Goal: Task Accomplishment & Management: Complete application form

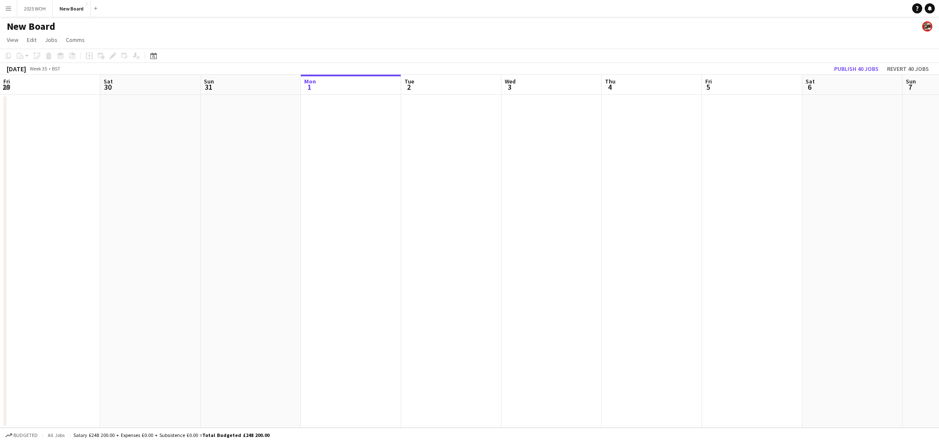
click at [3, 10] on button "Menu" at bounding box center [8, 8] width 17 height 17
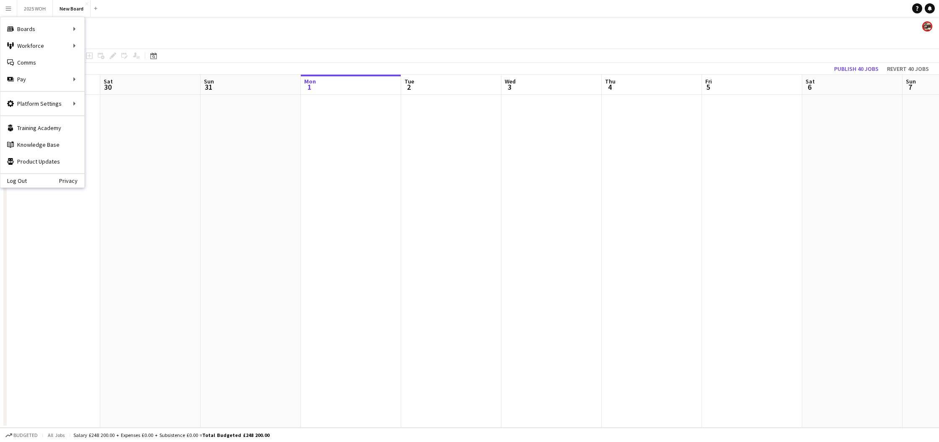
click at [5, 10] on app-icon "Menu" at bounding box center [8, 8] width 7 height 7
click at [6, 10] on app-icon "Menu" at bounding box center [8, 8] width 7 height 7
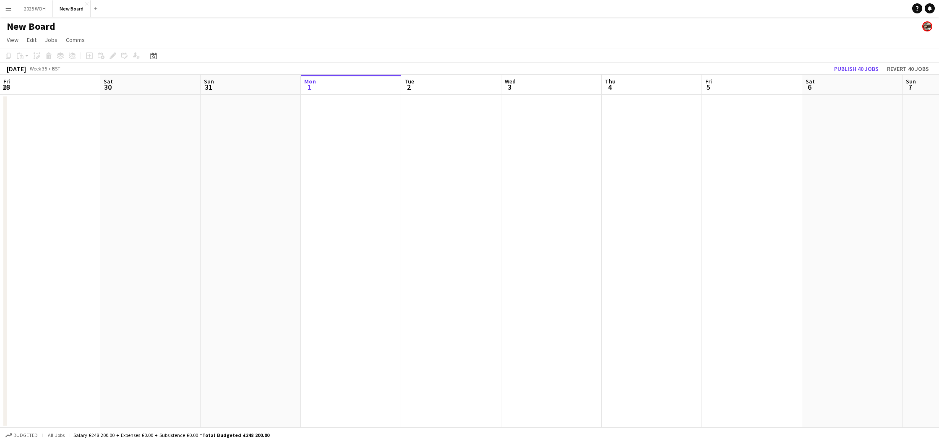
click at [6, 8] on app-icon "Menu" at bounding box center [8, 8] width 7 height 7
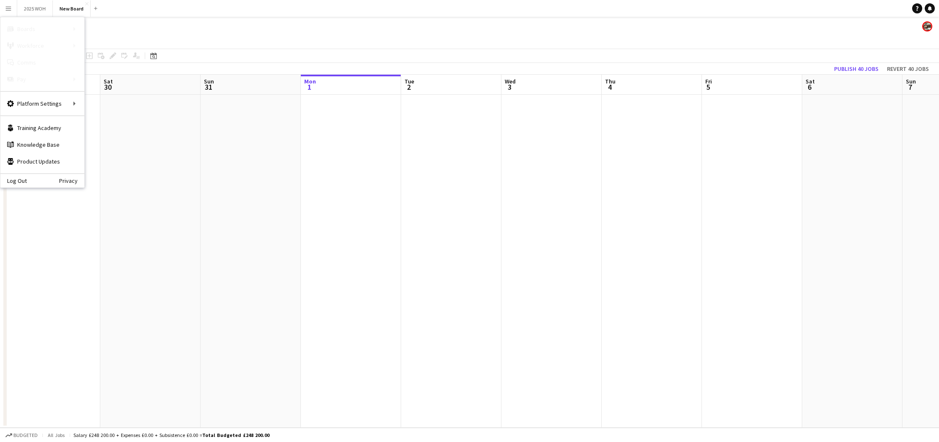
click at [9, 9] on app-icon "Menu" at bounding box center [8, 8] width 7 height 7
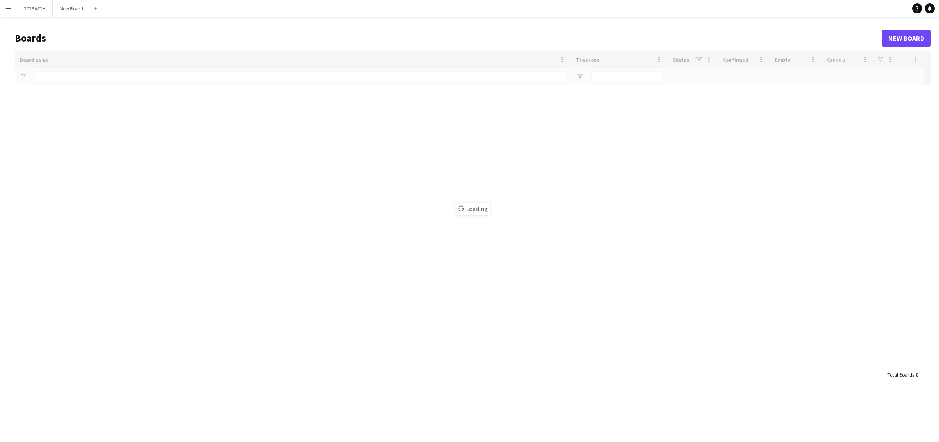
type input "****"
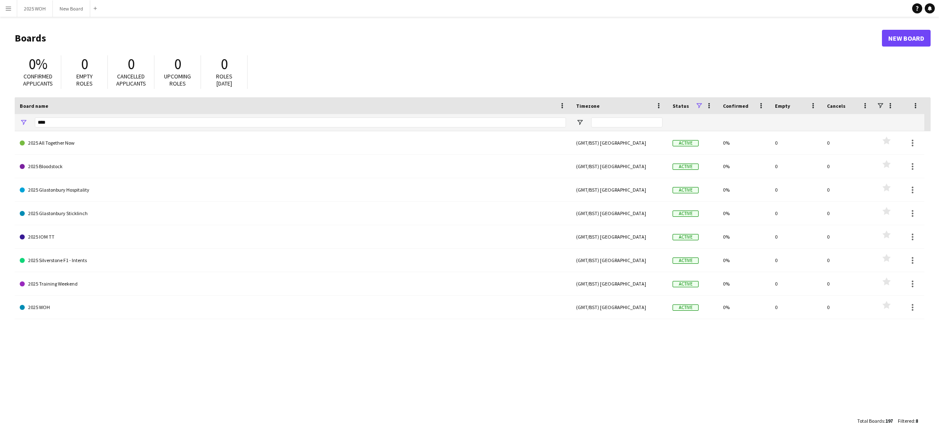
click at [7, 9] on app-icon "Menu" at bounding box center [8, 8] width 7 height 7
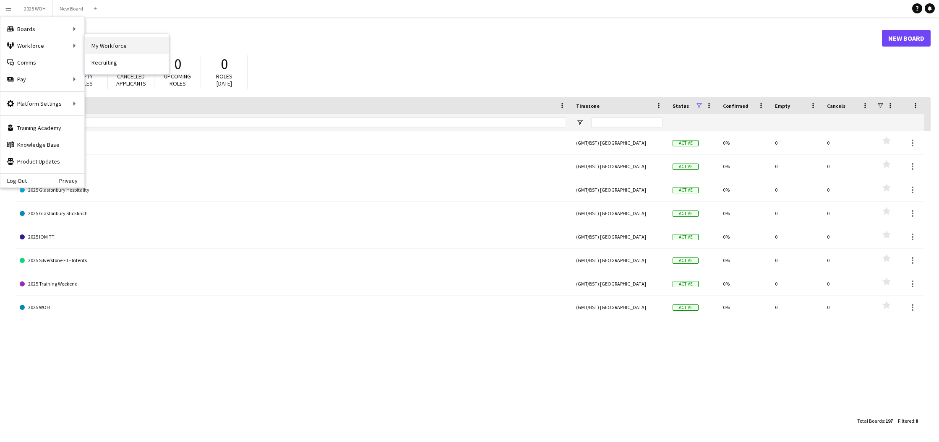
click at [115, 46] on link "My Workforce" at bounding box center [127, 45] width 84 height 17
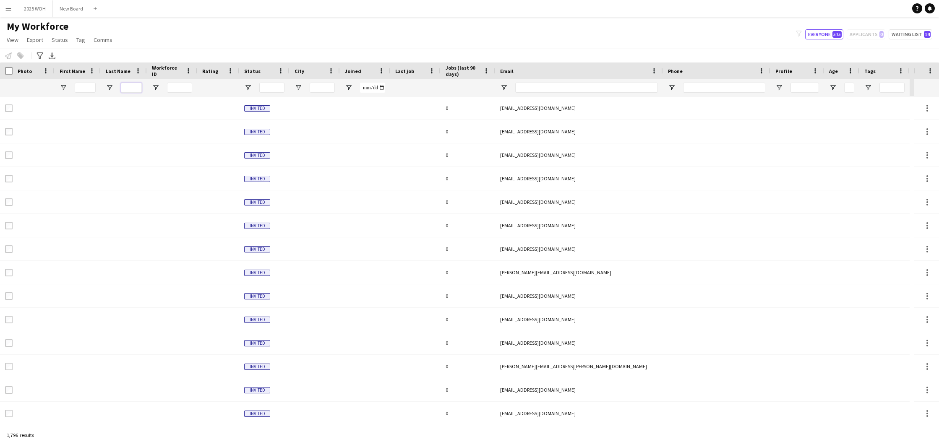
click at [132, 85] on input "Last Name Filter Input" at bounding box center [131, 88] width 21 height 10
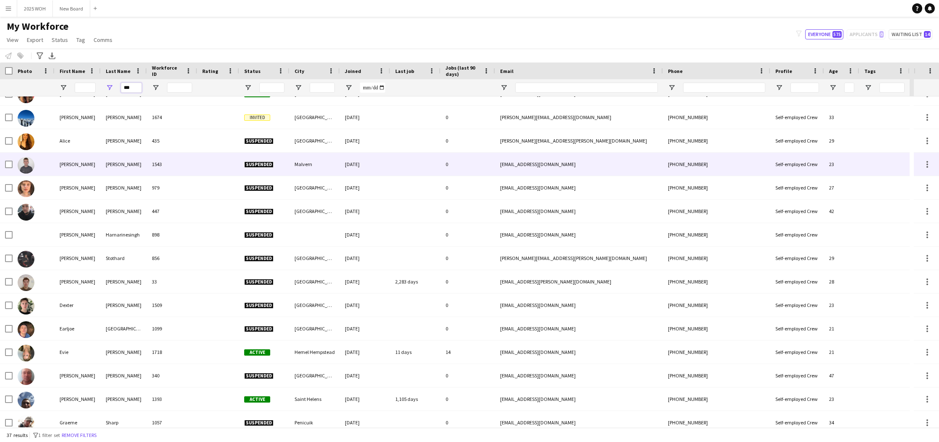
scroll to position [43, 0]
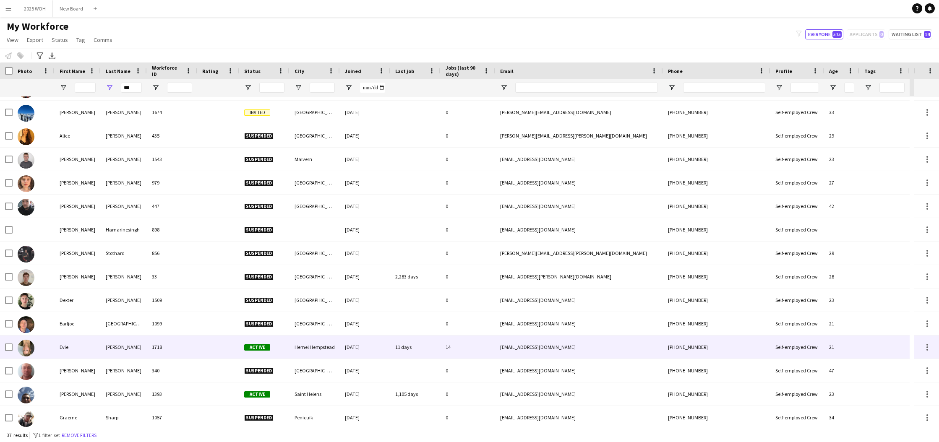
click at [112, 342] on div "[PERSON_NAME]" at bounding box center [124, 347] width 46 height 23
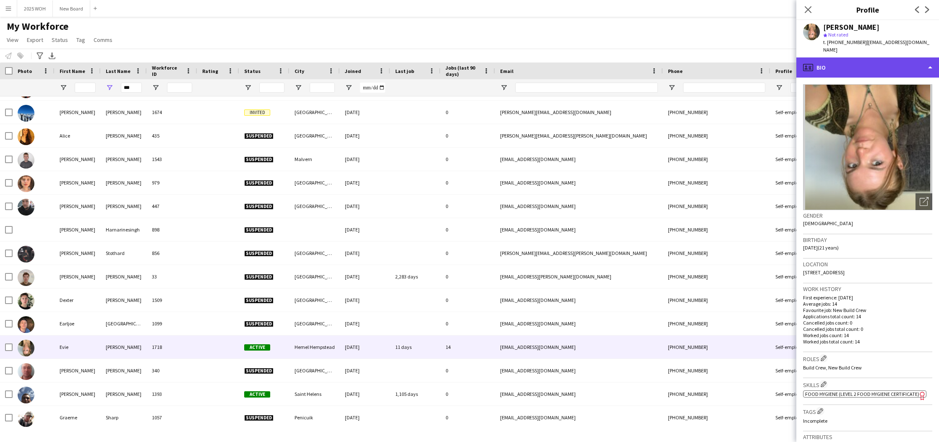
click at [911, 62] on div "profile Bio" at bounding box center [867, 67] width 143 height 20
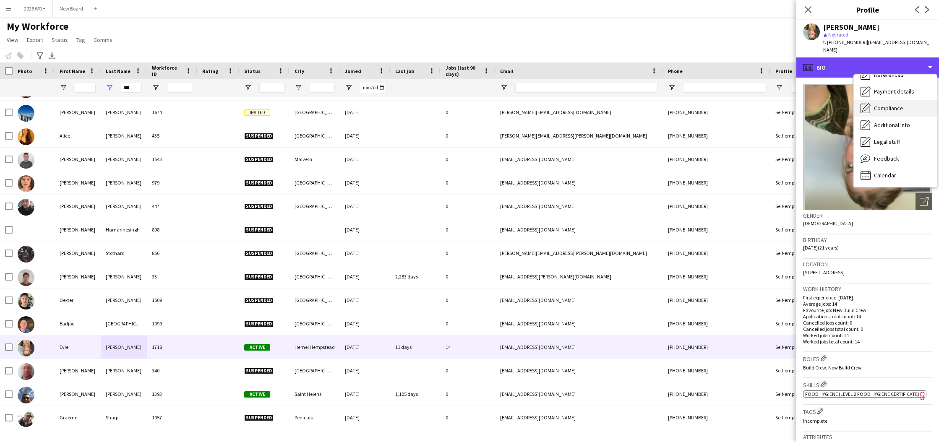
scroll to position [96, 0]
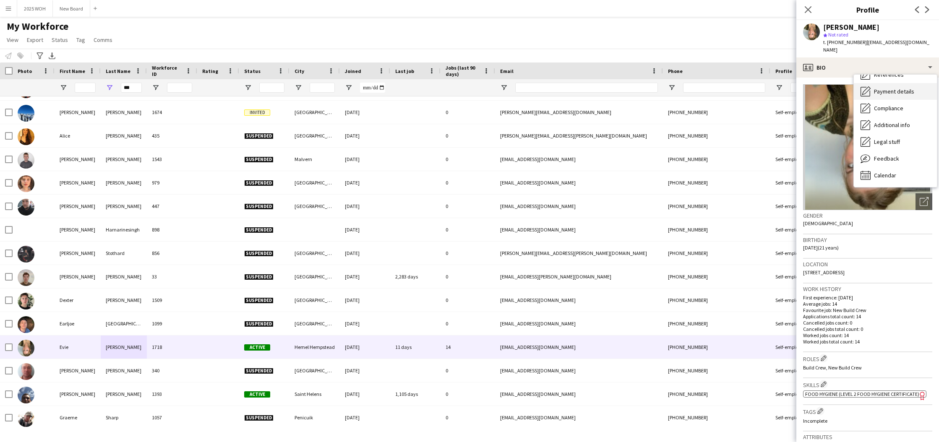
click at [890, 88] on div "Payment details Payment details" at bounding box center [895, 91] width 83 height 17
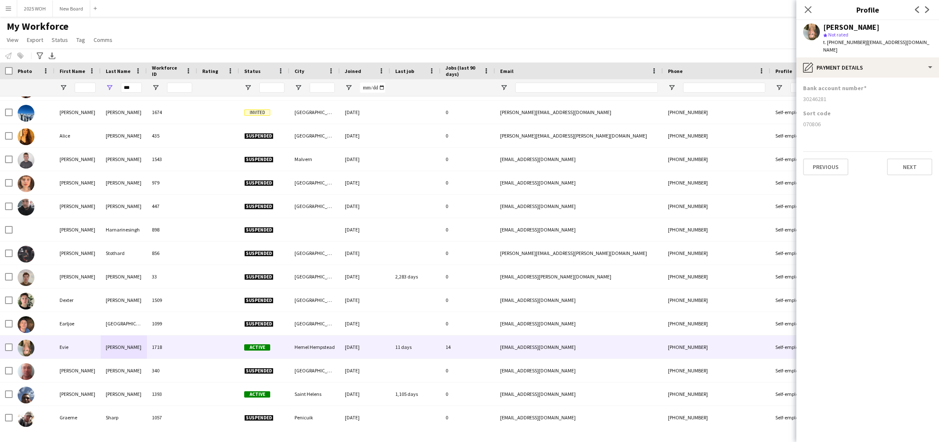
drag, startPoint x: 803, startPoint y: 77, endPoint x: 823, endPoint y: 115, distance: 42.8
click at [823, 115] on app-section-data-types "Bank account number [FINANCIAL_ID] Sort code [FINANCIAL_ID] Previous Next" at bounding box center [867, 260] width 143 height 365
copy app-section-data-types "Bank account number [FINANCIAL_ID] Sort code [FINANCIAL_ID]"
click at [141, 87] on input "***" at bounding box center [131, 88] width 21 height 10
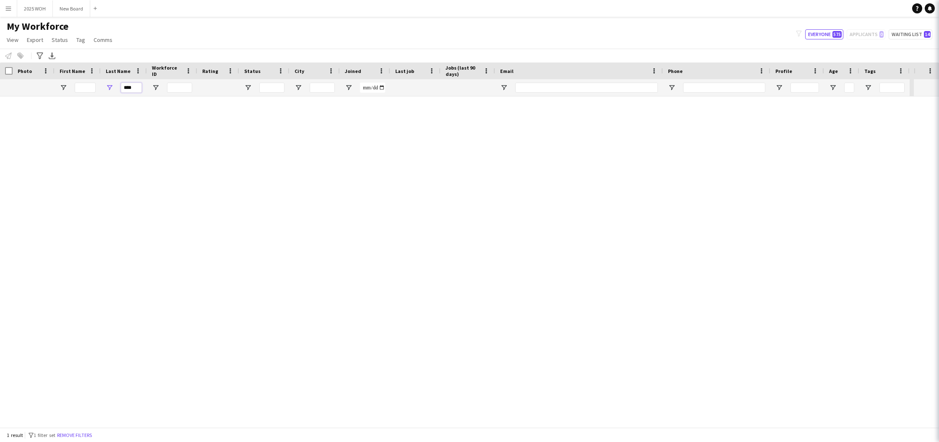
scroll to position [0, 0]
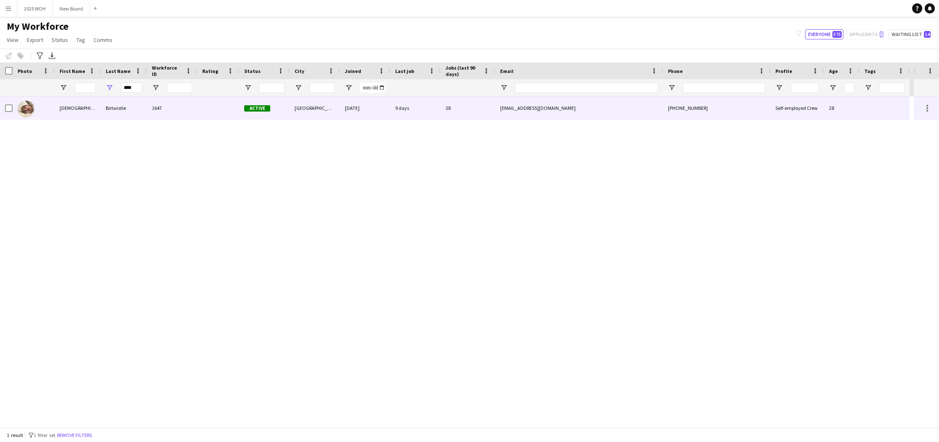
drag, startPoint x: 123, startPoint y: 110, endPoint x: 222, endPoint y: 114, distance: 98.7
click at [123, 110] on div "Birtwistle" at bounding box center [124, 107] width 46 height 23
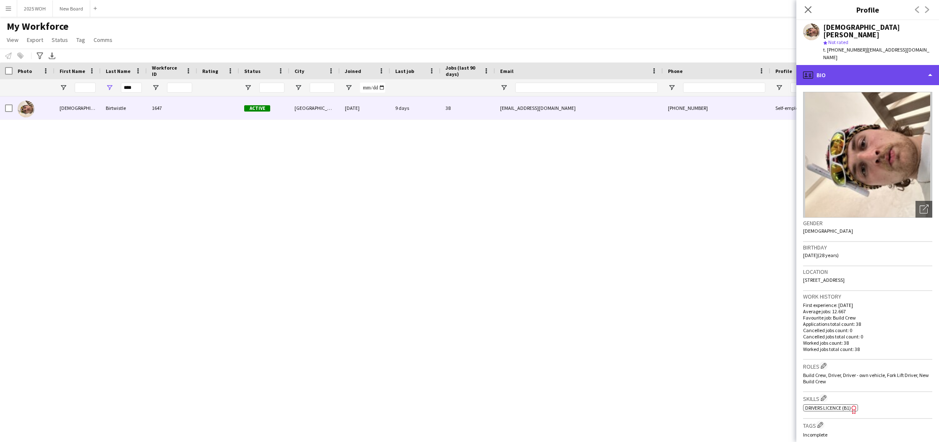
click at [896, 65] on div "profile Bio" at bounding box center [867, 75] width 143 height 20
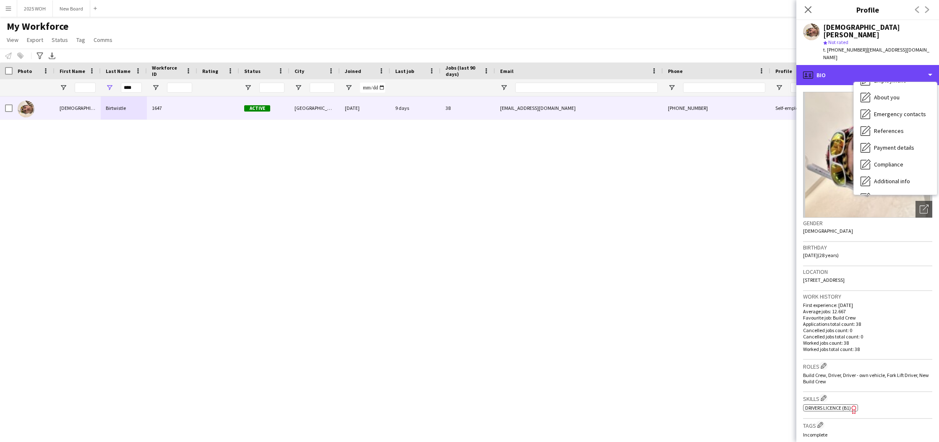
scroll to position [60, 0]
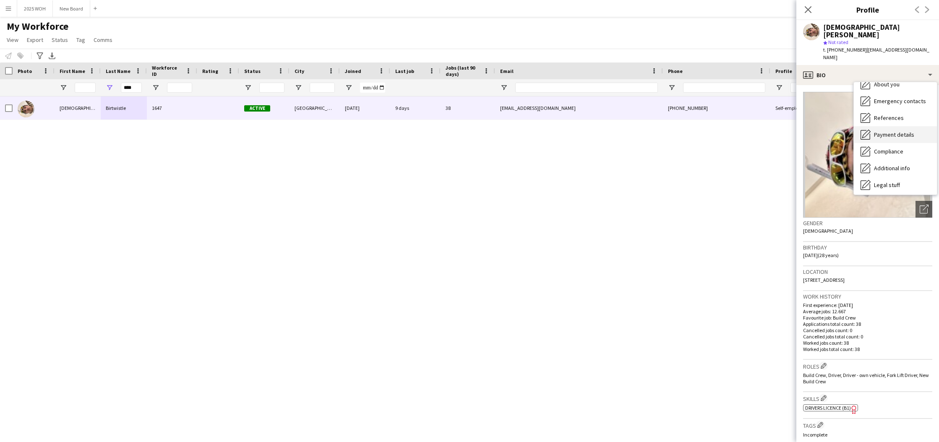
click at [898, 126] on div "Payment details Payment details" at bounding box center [895, 134] width 83 height 17
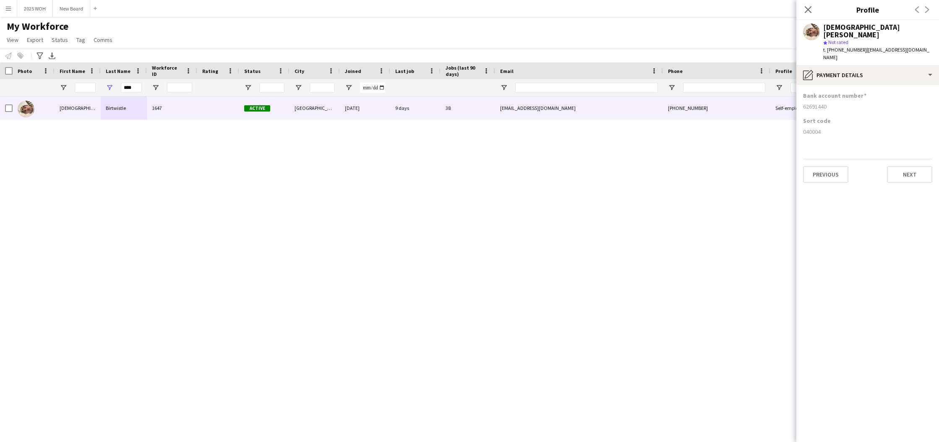
drag, startPoint x: 802, startPoint y: 79, endPoint x: 822, endPoint y: 117, distance: 43.5
click at [822, 117] on app-section-data-types "Bank account number [FINANCIAL_ID] Sort code [FINANCIAL_ID] Previous Next" at bounding box center [867, 263] width 143 height 357
copy app-section-data-types "Bank account number [FINANCIAL_ID] Sort code [FINANCIAL_ID]"
click at [809, 11] on icon "Close pop-in" at bounding box center [808, 9] width 8 height 8
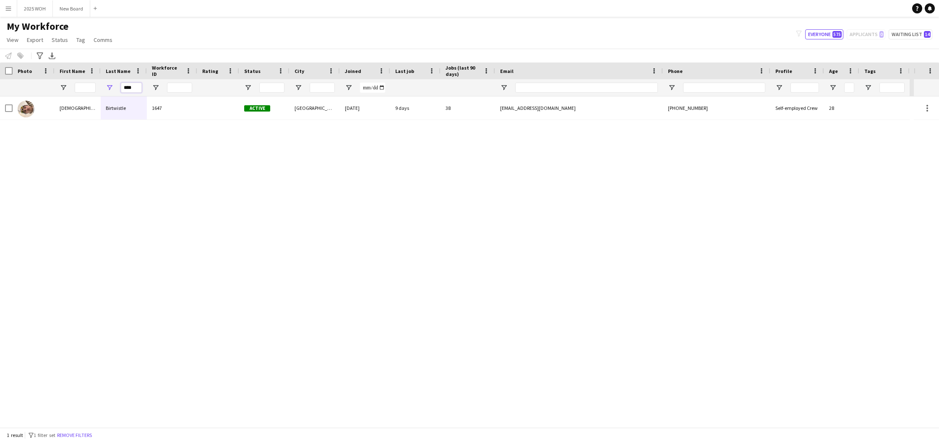
click at [133, 85] on input "****" at bounding box center [131, 88] width 21 height 10
click at [131, 86] on input "****" at bounding box center [131, 88] width 21 height 10
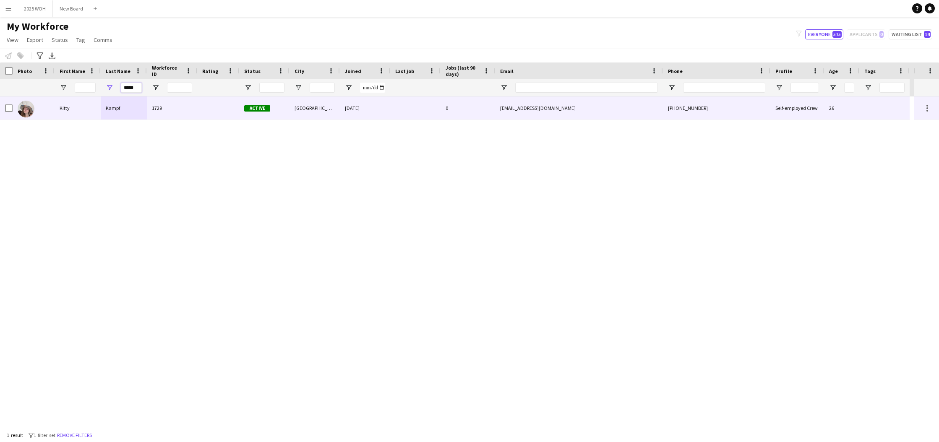
type input "*****"
drag, startPoint x: 116, startPoint y: 110, endPoint x: 132, endPoint y: 112, distance: 16.0
click at [116, 110] on div "Kampf" at bounding box center [124, 107] width 46 height 23
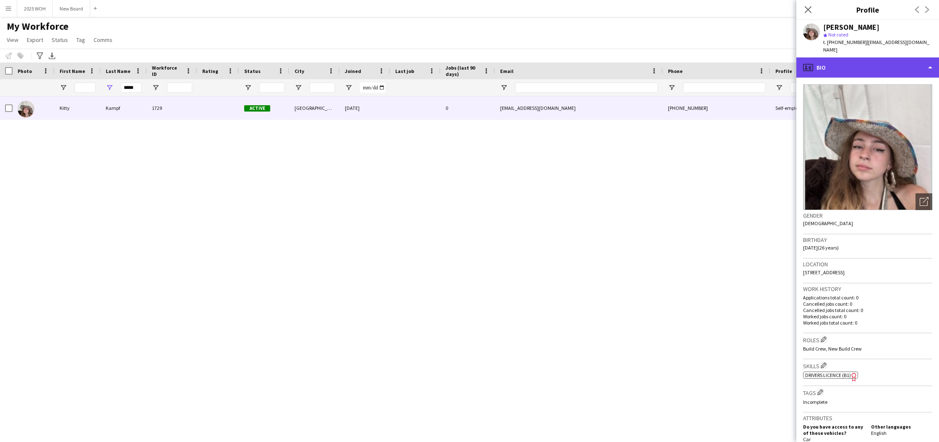
click at [901, 57] on div "profile Bio" at bounding box center [867, 67] width 143 height 20
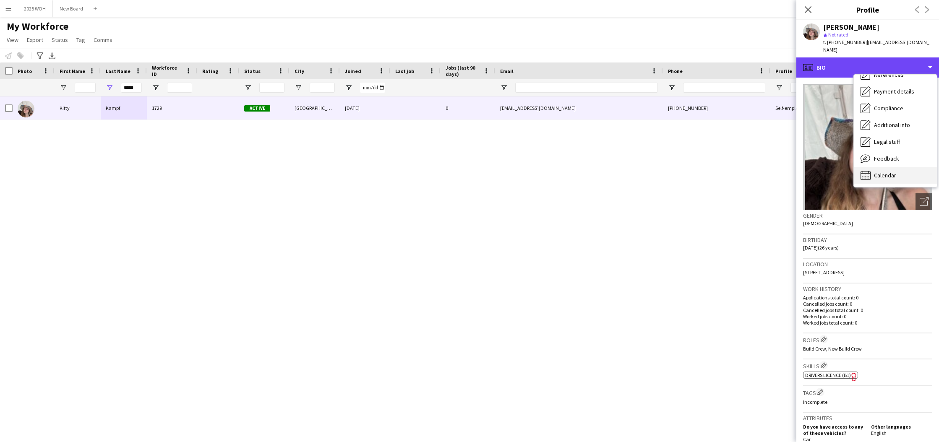
scroll to position [96, 0]
click at [907, 168] on div "Calendar Calendar" at bounding box center [895, 175] width 83 height 17
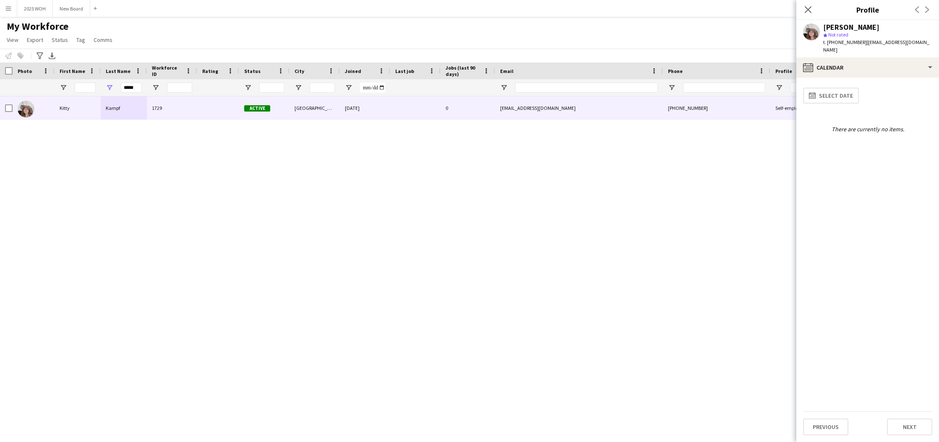
scroll to position [0, 0]
click at [808, 11] on icon "Close pop-in" at bounding box center [808, 9] width 8 height 8
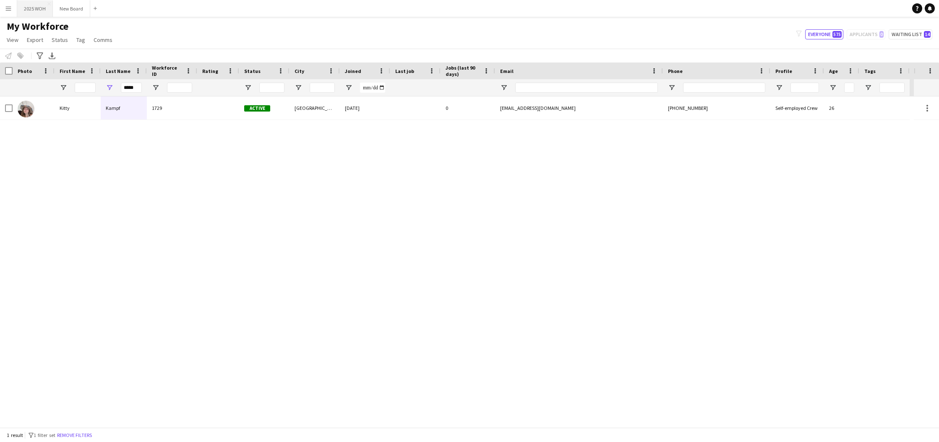
click at [32, 11] on button "2025 WOH Close" at bounding box center [35, 8] width 36 height 16
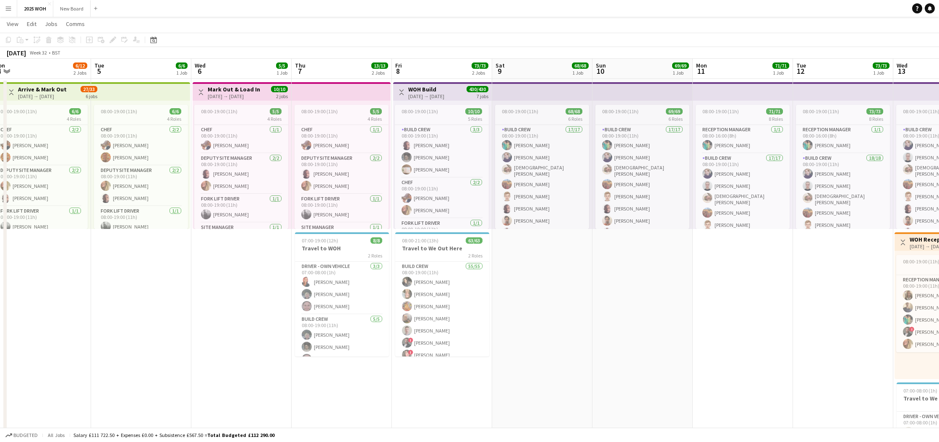
scroll to position [0, 209]
click at [428, 386] on app-date-cell "Toggle View WOH Build [DATE] → [DATE] 430/430 7 jobs 08:00-19:00 (11h) 10/10 5 …" at bounding box center [443, 332] width 100 height 506
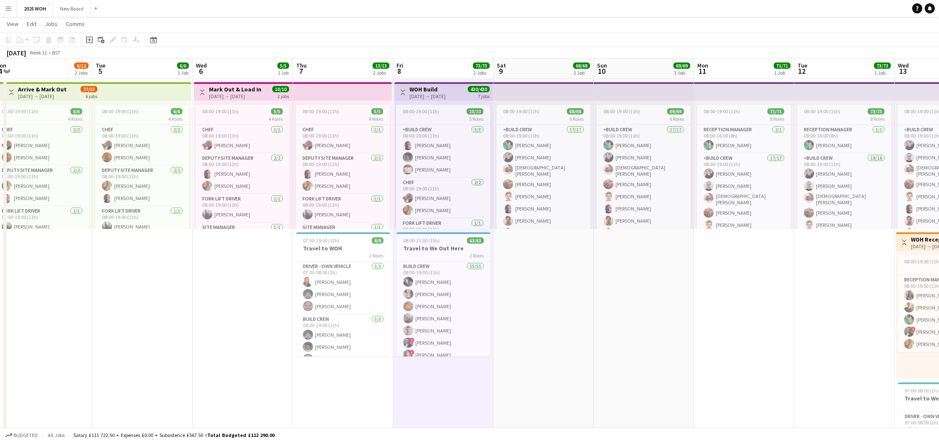
click at [532, 271] on app-date-cell "08:00-19:00 (11h) 68/68 6 Roles Build Crew 17/17 08:00-19:00 (11h) [PERSON_NAME…" at bounding box center [543, 332] width 100 height 506
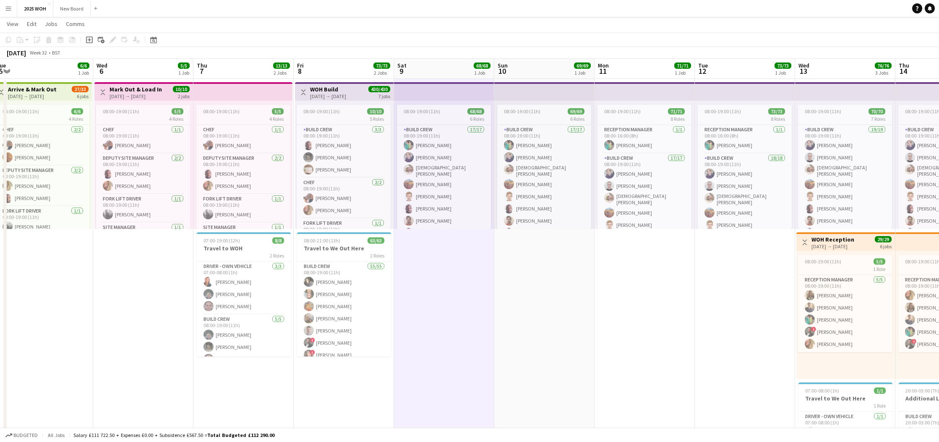
scroll to position [0, 308]
drag, startPoint x: 90, startPoint y: 41, endPoint x: 132, endPoint y: 55, distance: 43.9
click at [90, 40] on icon "Add job" at bounding box center [89, 40] width 7 height 7
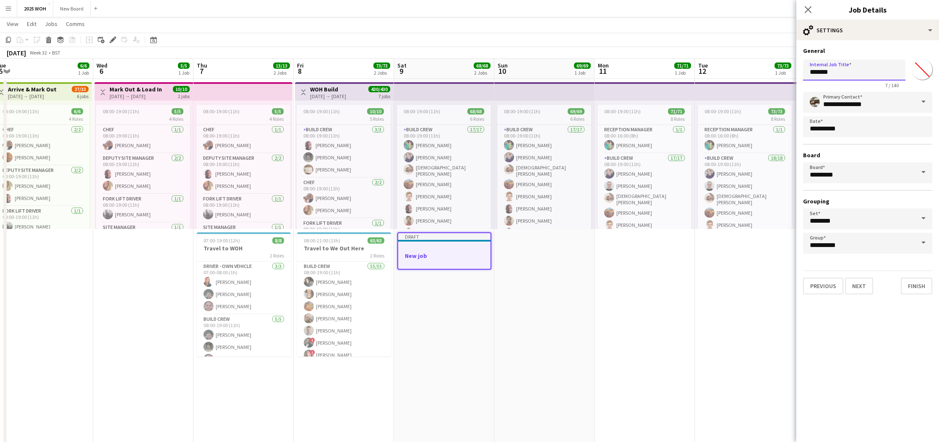
click at [854, 71] on input "*******" at bounding box center [854, 70] width 102 height 21
click at [856, 70] on input "*******" at bounding box center [854, 70] width 102 height 21
click at [845, 73] on input "*******" at bounding box center [854, 70] width 102 height 21
drag, startPoint x: 840, startPoint y: 72, endPoint x: 756, endPoint y: 70, distance: 83.5
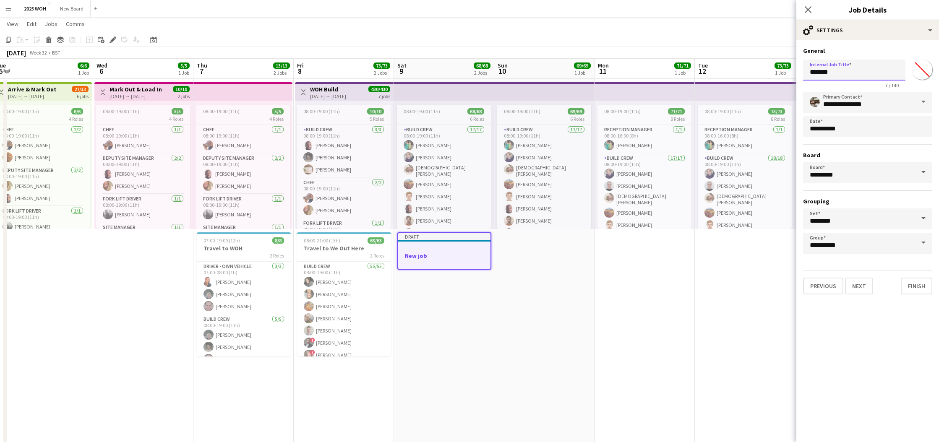
click at [756, 70] on body "Menu Boards Boards Boards All jobs Status Workforce Workforce My Workforce Recr…" at bounding box center [469, 291] width 939 height 615
type input "*********"
drag, startPoint x: 860, startPoint y: 287, endPoint x: 844, endPoint y: 245, distance: 45.0
click at [859, 287] on button "Next" at bounding box center [859, 286] width 28 height 17
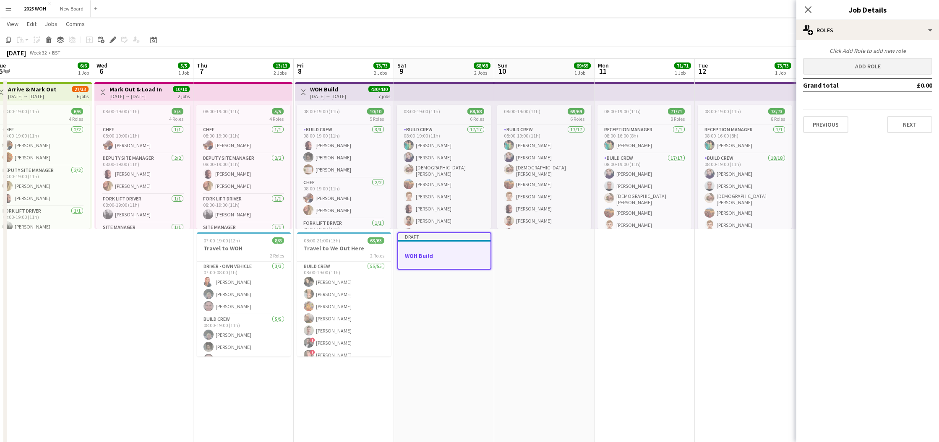
click at [860, 68] on button "Add role" at bounding box center [867, 66] width 129 height 17
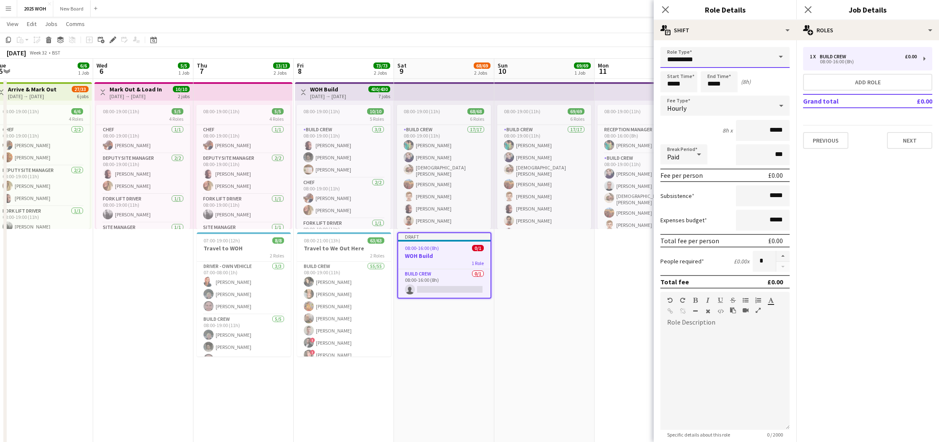
click at [714, 60] on input "**********" at bounding box center [724, 57] width 129 height 21
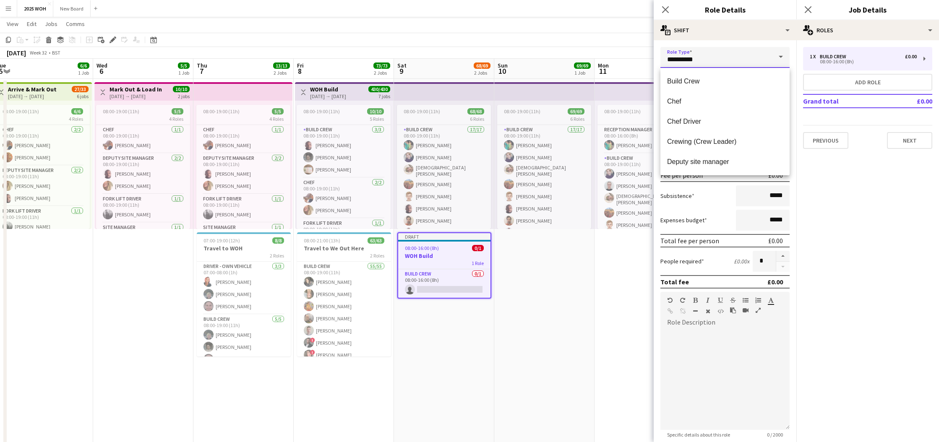
click at [714, 60] on input "**********" at bounding box center [724, 57] width 129 height 21
drag, startPoint x: 698, startPoint y: 83, endPoint x: 707, endPoint y: 84, distance: 9.3
click at [698, 83] on span "Build Crew" at bounding box center [725, 81] width 116 height 8
type input "*******"
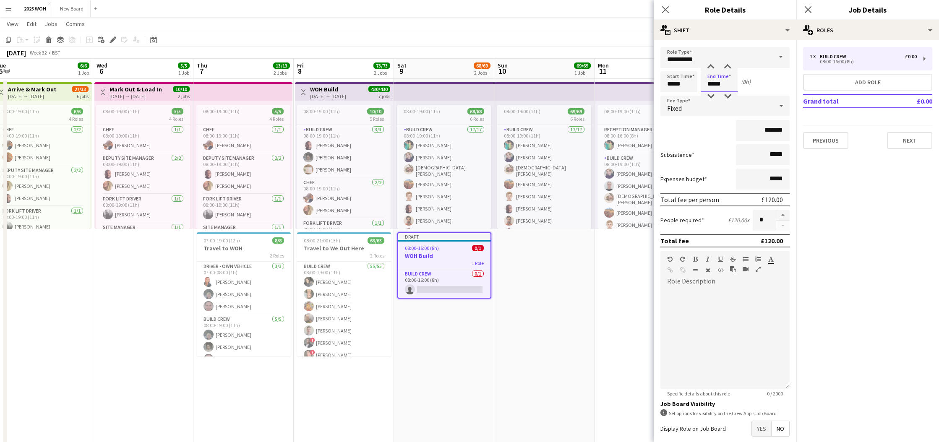
drag, startPoint x: 716, startPoint y: 83, endPoint x: 711, endPoint y: 77, distance: 7.4
click at [716, 82] on input "*****" at bounding box center [719, 81] width 37 height 21
click at [711, 69] on div at bounding box center [710, 67] width 17 height 8
click at [711, 68] on div at bounding box center [710, 67] width 17 height 8
type input "*****"
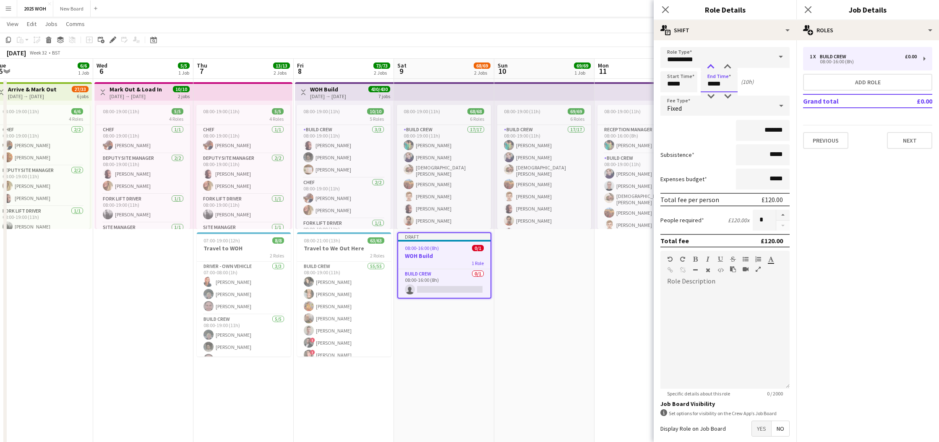
click at [711, 68] on div at bounding box center [710, 67] width 17 height 8
click at [706, 105] on div "Fixed" at bounding box center [716, 106] width 112 height 20
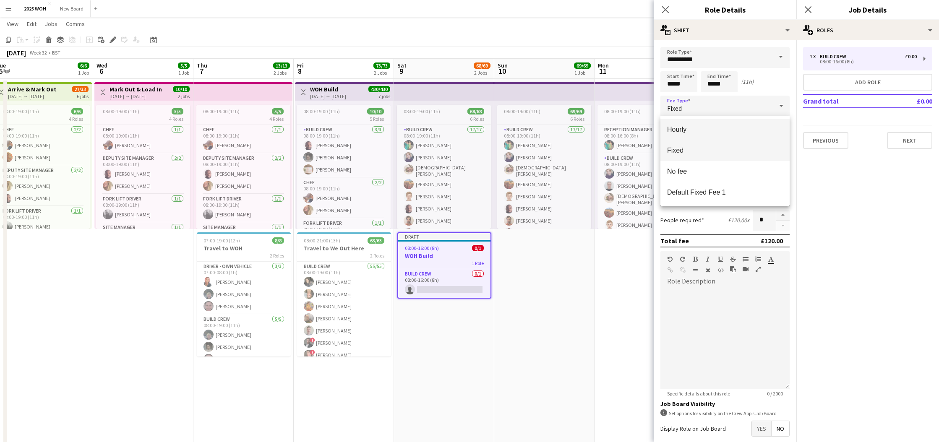
drag, startPoint x: 707, startPoint y: 149, endPoint x: 745, endPoint y: 135, distance: 39.7
click at [708, 148] on span "Fixed" at bounding box center [725, 150] width 116 height 8
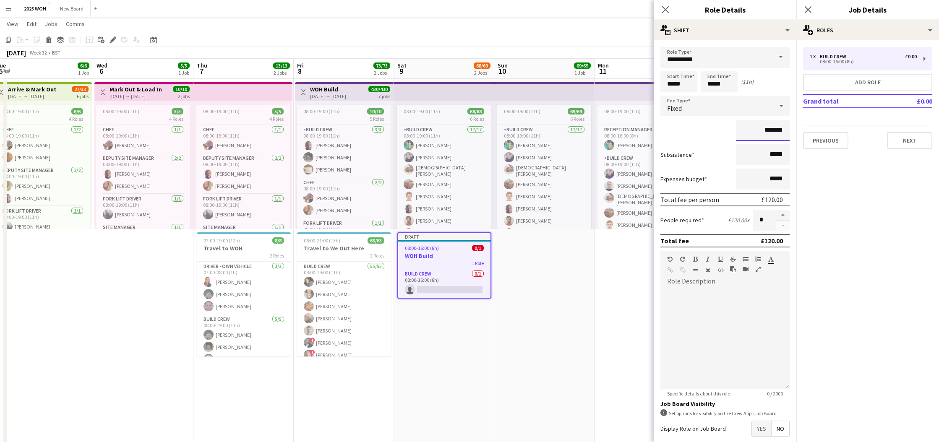
drag, startPoint x: 766, startPoint y: 128, endPoint x: 795, endPoint y: 128, distance: 29.4
click at [796, 128] on form "**********" at bounding box center [725, 265] width 143 height 437
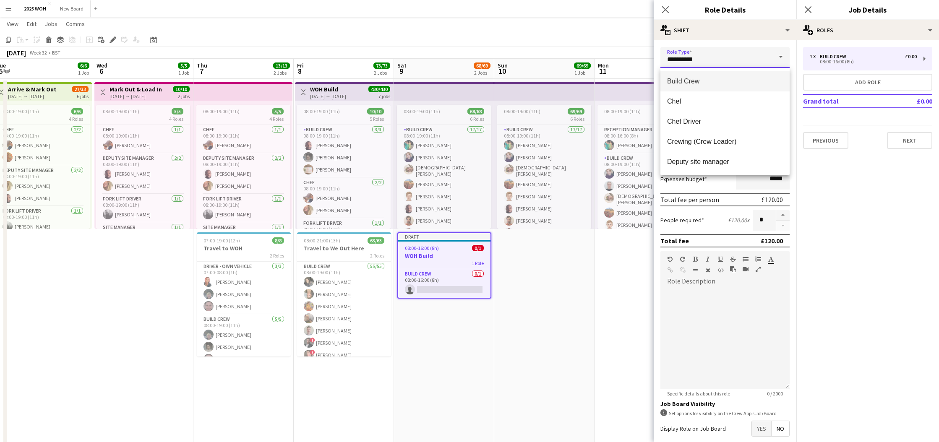
click at [756, 58] on input "**********" at bounding box center [724, 57] width 129 height 21
click at [717, 86] on mat-option "New Build Crew" at bounding box center [724, 81] width 129 height 20
type input "**********"
type input "*******"
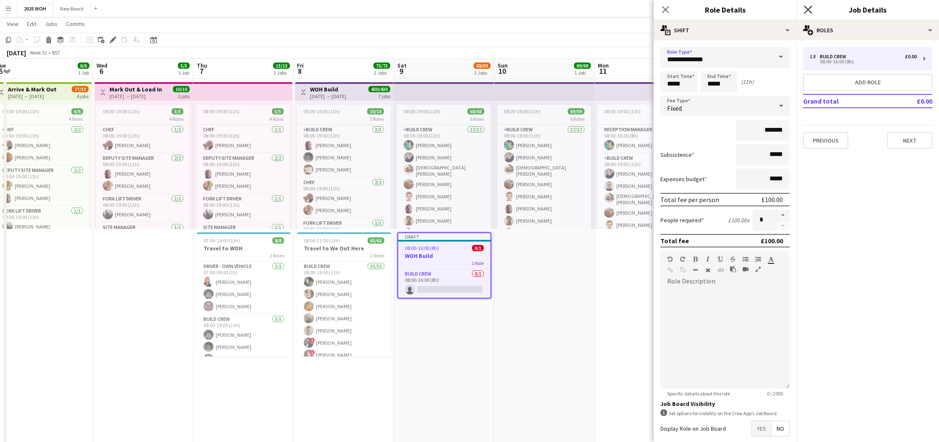
click at [810, 10] on icon "Close pop-in" at bounding box center [808, 9] width 8 height 8
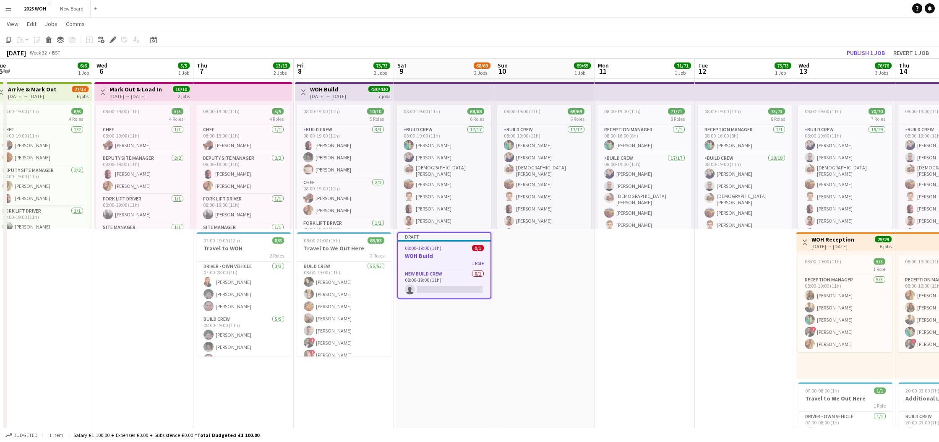
drag, startPoint x: 437, startPoint y: 250, endPoint x: 437, endPoint y: 241, distance: 9.2
click at [437, 250] on span "08:00-19:00 (11h)" at bounding box center [423, 248] width 37 height 6
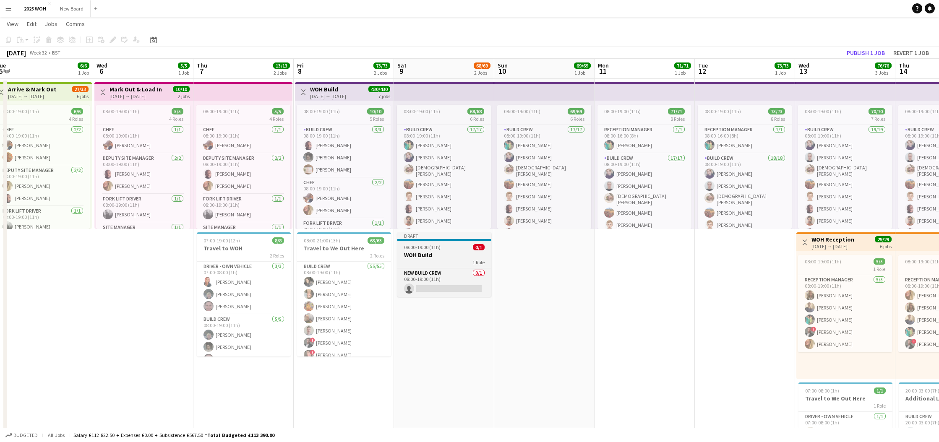
drag, startPoint x: 438, startPoint y: 251, endPoint x: 446, endPoint y: 250, distance: 7.2
click at [438, 250] on app-job-card "Draft 08:00-19:00 (11h) 0/1 WOH Build 1 Role New Build Crew 0/1 08:00-19:00 (11…" at bounding box center [444, 264] width 94 height 65
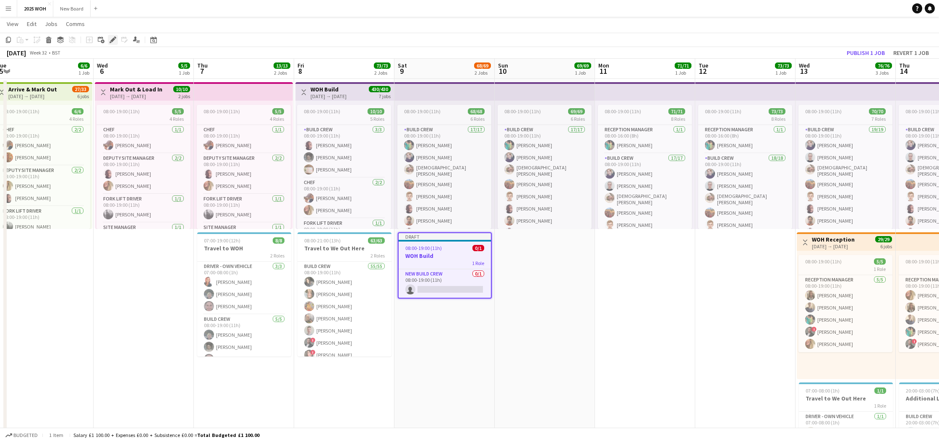
click at [110, 40] on icon "Edit" at bounding box center [113, 40] width 7 height 7
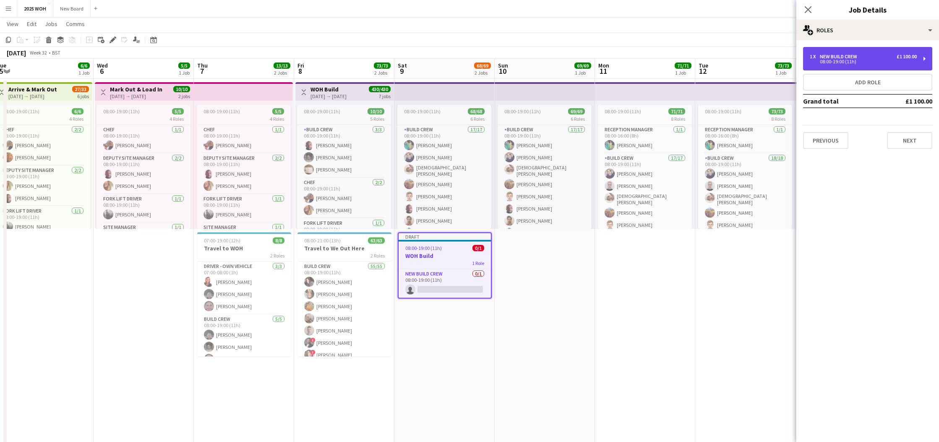
drag, startPoint x: 859, startPoint y: 58, endPoint x: 850, endPoint y: 68, distance: 13.1
click at [859, 58] on div "New Build Crew" at bounding box center [840, 57] width 41 height 6
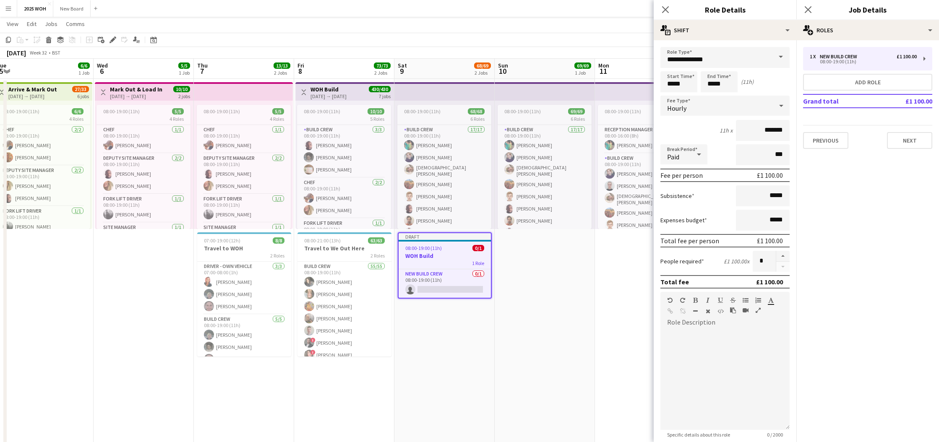
drag, startPoint x: 709, startPoint y: 100, endPoint x: 708, endPoint y: 106, distance: 6.3
click at [709, 100] on div "Hourly" at bounding box center [716, 106] width 112 height 20
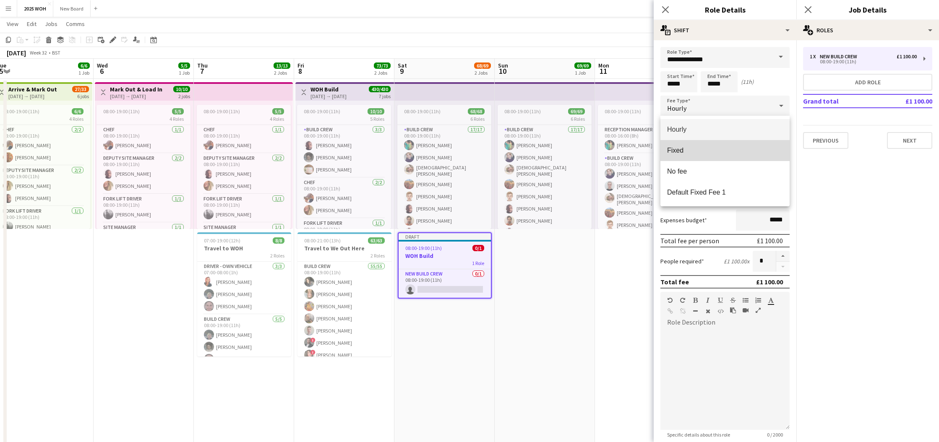
click at [698, 154] on mat-option "Fixed" at bounding box center [724, 150] width 129 height 21
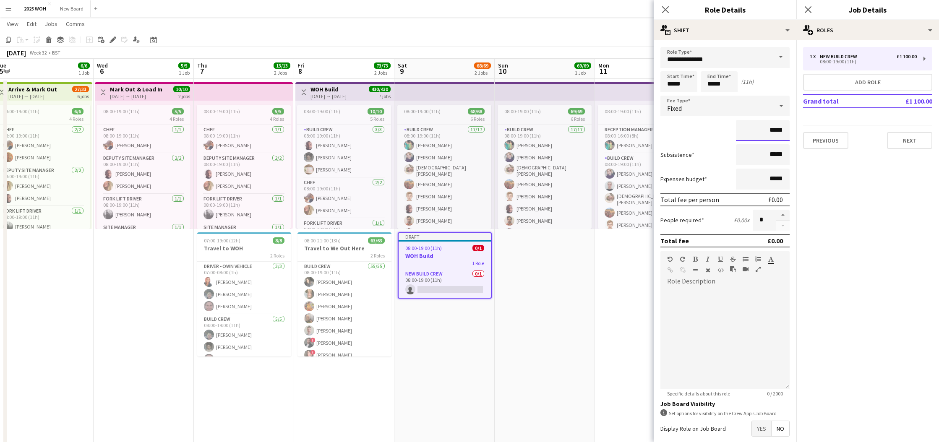
drag, startPoint x: 785, startPoint y: 131, endPoint x: 723, endPoint y: 130, distance: 61.3
click at [723, 130] on div "*****" at bounding box center [724, 130] width 129 height 21
type input "****"
drag, startPoint x: 842, startPoint y: 219, endPoint x: 829, endPoint y: 159, distance: 61.3
click at [840, 217] on mat-expansion-panel "pencil3 General details 1 x New Build Crew £1 100.00 08:00-19:00 (11h) Add role…" at bounding box center [867, 241] width 143 height 402
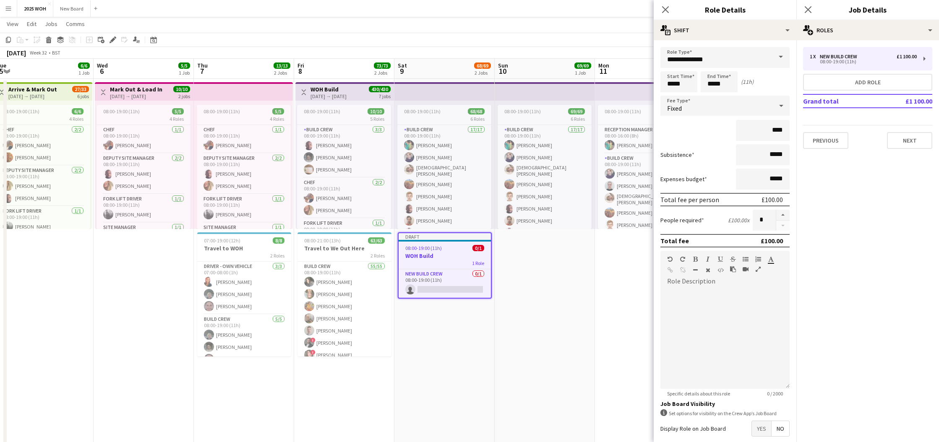
drag, startPoint x: 809, startPoint y: 9, endPoint x: 796, endPoint y: 18, distance: 15.7
click at [809, 9] on icon at bounding box center [808, 9] width 7 height 7
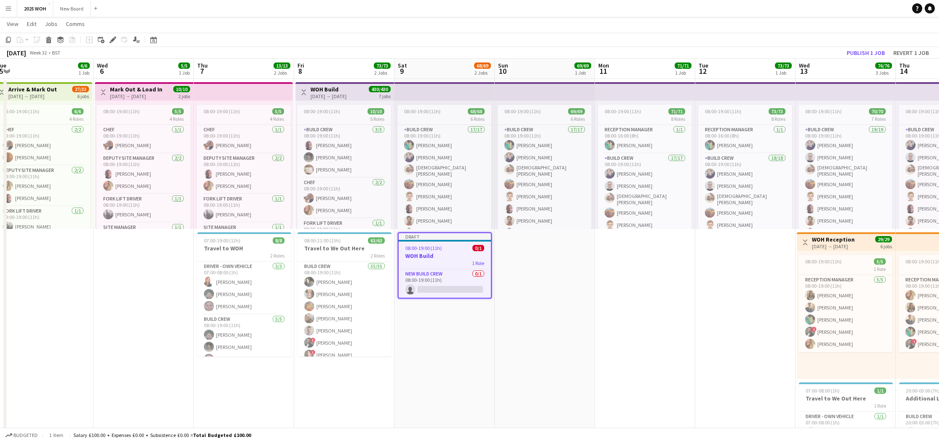
drag, startPoint x: 529, startPoint y: 250, endPoint x: 471, endPoint y: 250, distance: 58.3
click at [521, 248] on app-calendar-viewport "Sat 2 5/5 1 Job Sun 3 5/5 1 Job Mon 4 6/12 2 Jobs Tue 5 6/6 1 Job Wed 6 5/5 1 J…" at bounding box center [469, 322] width 939 height 526
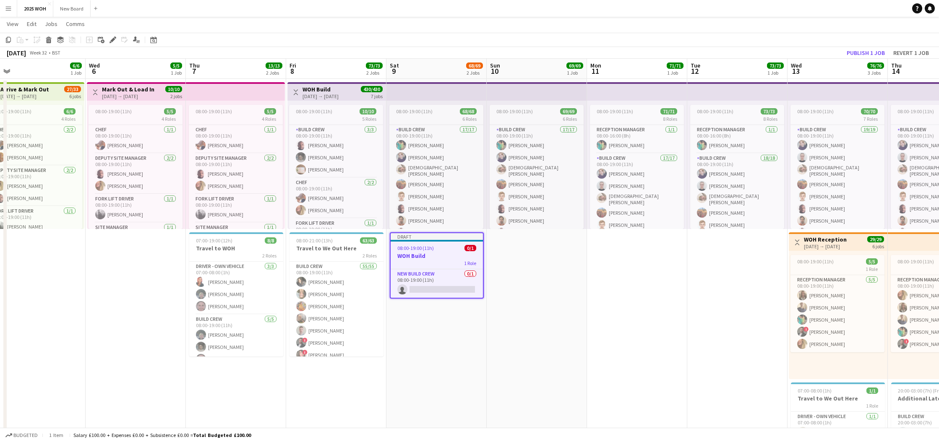
drag, startPoint x: 569, startPoint y: 261, endPoint x: 485, endPoint y: 256, distance: 83.6
click at [567, 261] on app-calendar-viewport "Sat 2 5/5 1 Job Sun 3 5/5 1 Job Mon 4 6/12 2 Jobs Tue 5 6/6 1 Job Wed 6 5/5 1 J…" at bounding box center [469, 322] width 939 height 526
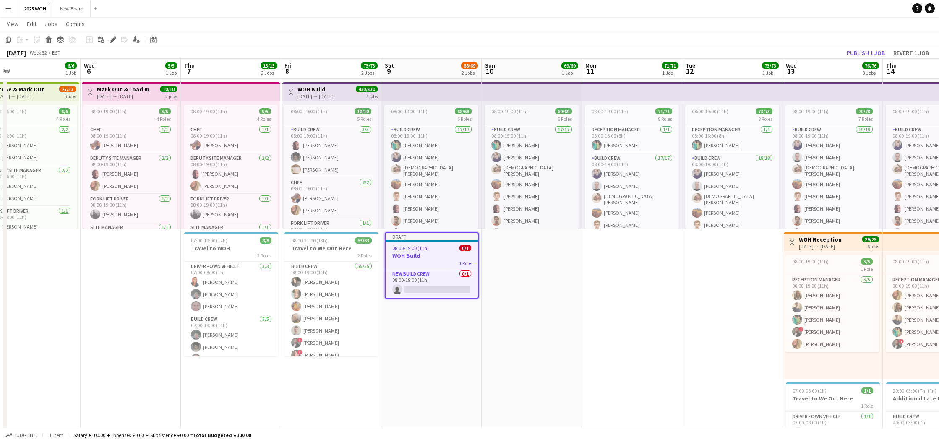
click at [433, 250] on app-job-card "Draft 08:00-19:00 (11h) 0/1 WOH Build 1 Role New Build Crew 0/1 08:00-19:00 (11…" at bounding box center [432, 265] width 94 height 66
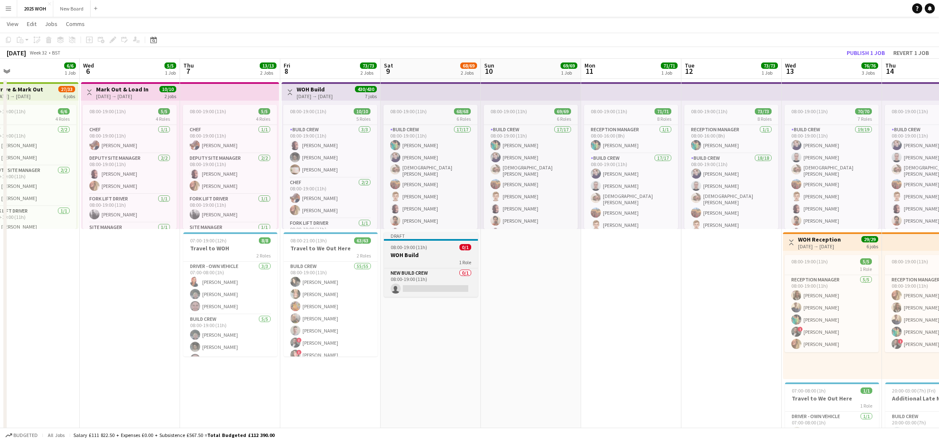
click at [410, 246] on span "08:00-19:00 (11h)" at bounding box center [409, 247] width 37 height 6
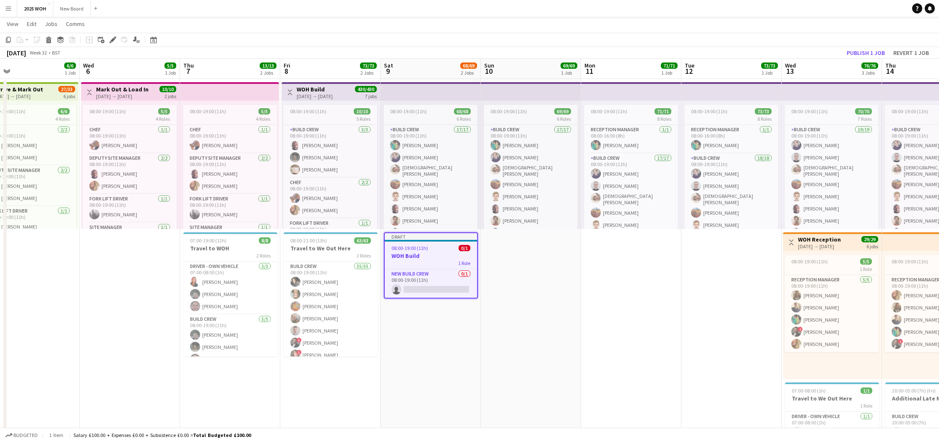
drag, startPoint x: 10, startPoint y: 39, endPoint x: 71, endPoint y: 61, distance: 64.8
click at [10, 39] on icon "Copy" at bounding box center [8, 40] width 7 height 7
drag, startPoint x: 525, startPoint y: 278, endPoint x: 515, endPoint y: 273, distance: 11.5
click at [524, 278] on app-date-cell "08:00-19:00 (11h) 69/69 6 Roles Build Crew 17/17 08:00-19:00 (11h) [PERSON_NAME…" at bounding box center [531, 332] width 100 height 506
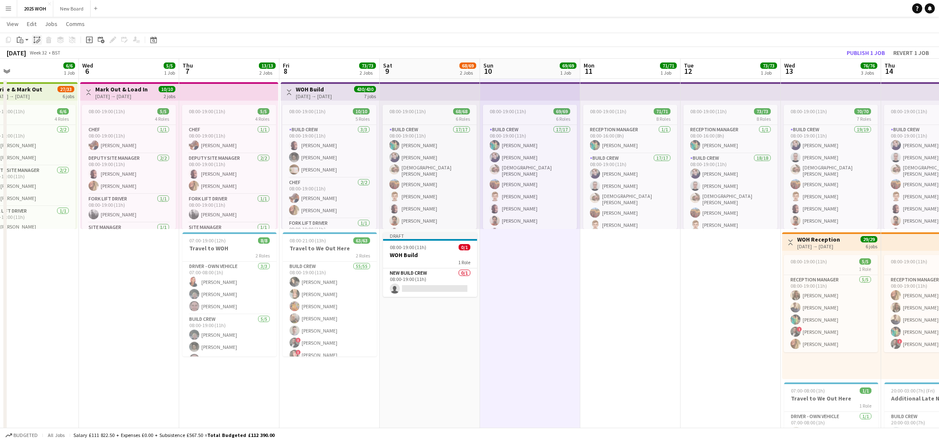
click at [36, 40] on icon "Paste linked Job" at bounding box center [37, 40] width 7 height 7
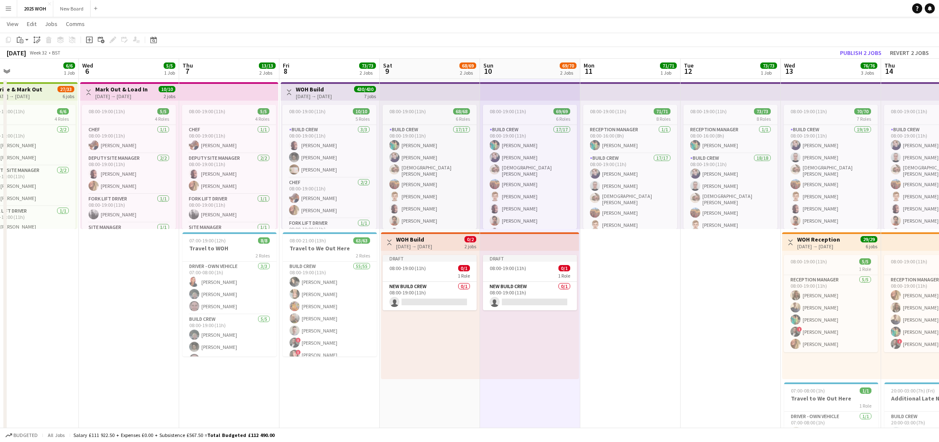
drag, startPoint x: 622, startPoint y: 248, endPoint x: 556, endPoint y: 231, distance: 68.0
click at [621, 247] on app-date-cell "08:00-19:00 (11h) 71/71 8 Roles Reception Manager [DATE] 08:00-16:00 (8h) [PERS…" at bounding box center [630, 332] width 100 height 506
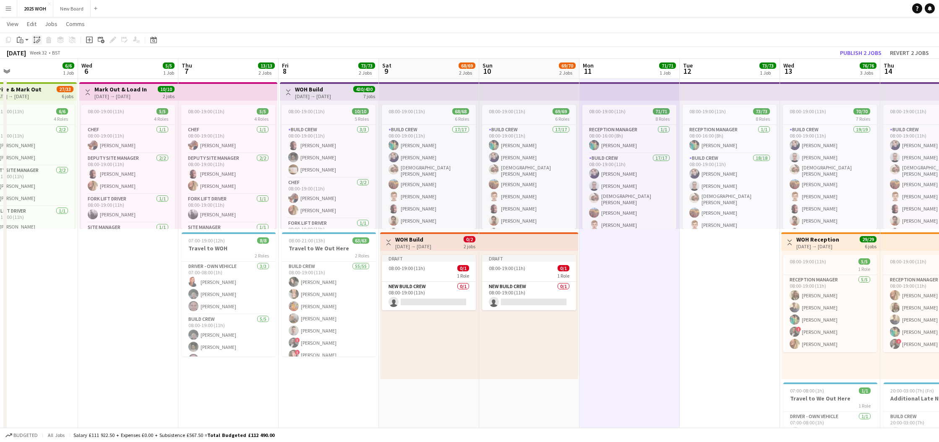
click at [36, 40] on icon "Paste linked Job" at bounding box center [37, 40] width 7 height 7
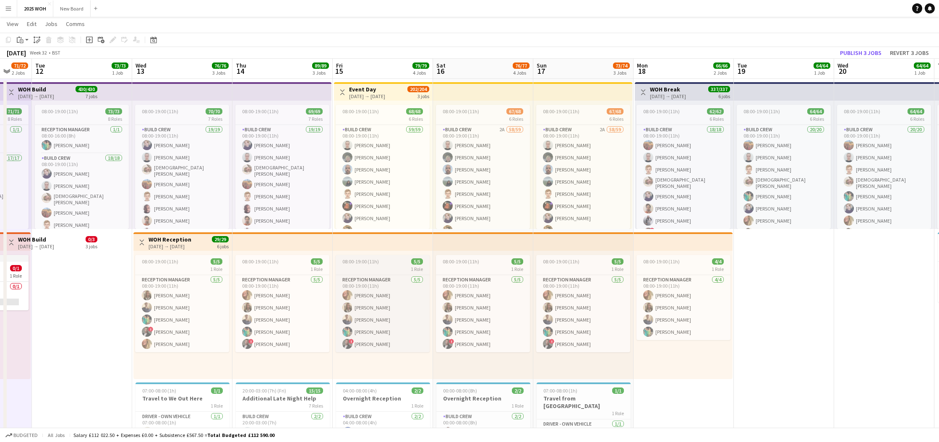
scroll to position [0, 207]
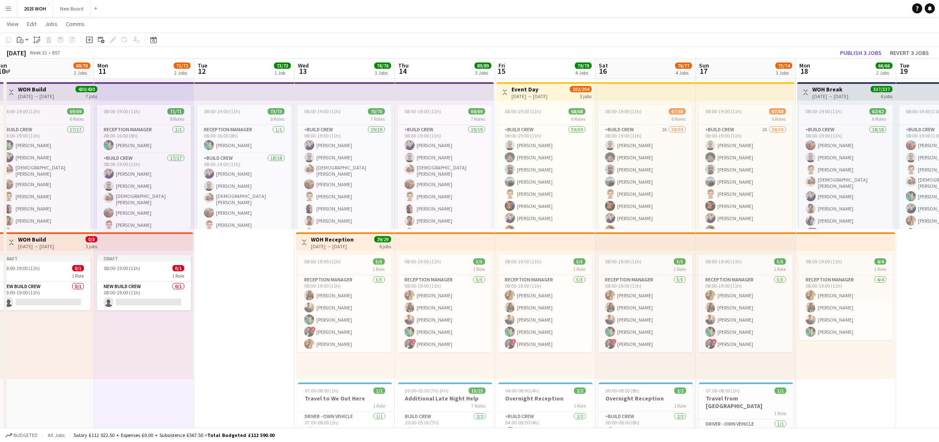
drag, startPoint x: 197, startPoint y: 265, endPoint x: 203, endPoint y: 265, distance: 5.9
click at [197, 265] on app-date-cell "08:00-19:00 (11h) 73/73 8 Roles Reception Manager [DATE] 08:00-16:00 (8h) [PERS…" at bounding box center [244, 332] width 100 height 506
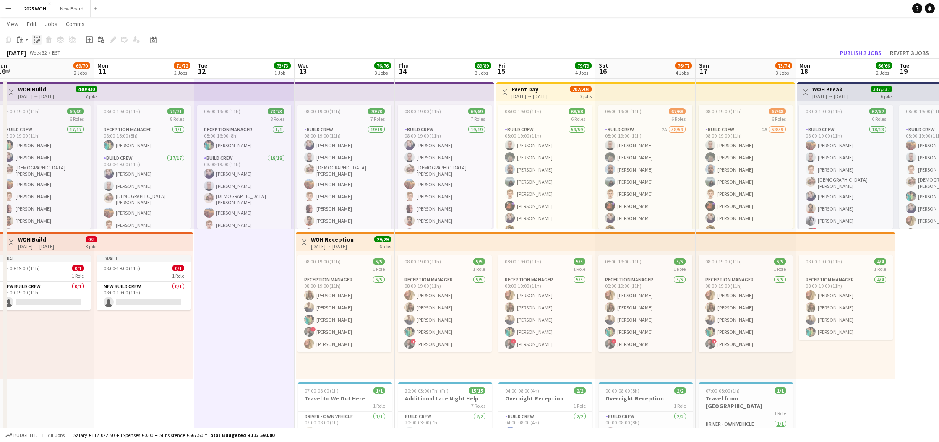
click at [33, 42] on div "Paste linked Job" at bounding box center [37, 40] width 10 height 10
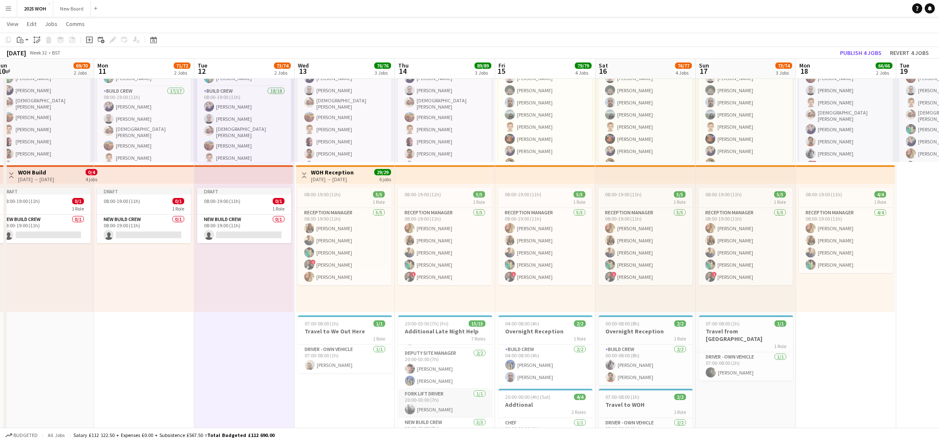
scroll to position [66, 0]
click at [337, 391] on app-date-cell "08:00-19:00 (11h) 70/70 7 Roles Build Crew 19/19 08:00-19:00 (11h) [PERSON_NAME…" at bounding box center [345, 265] width 100 height 506
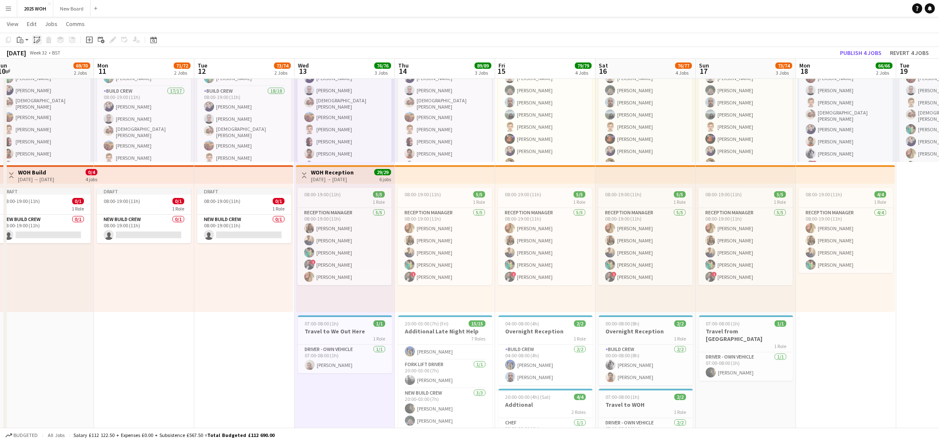
click at [39, 40] on icon "Paste linked Job" at bounding box center [37, 40] width 7 height 7
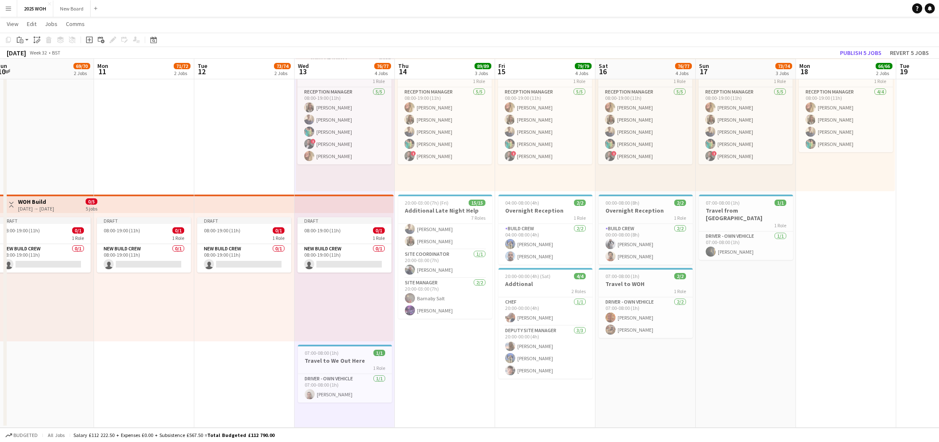
scroll to position [203, 0]
click at [430, 351] on app-date-cell "08:00-19:00 (11h) 69/69 7 Roles Build Crew 19/19 08:00-19:00 (11h) [PERSON_NAME…" at bounding box center [445, 159] width 100 height 537
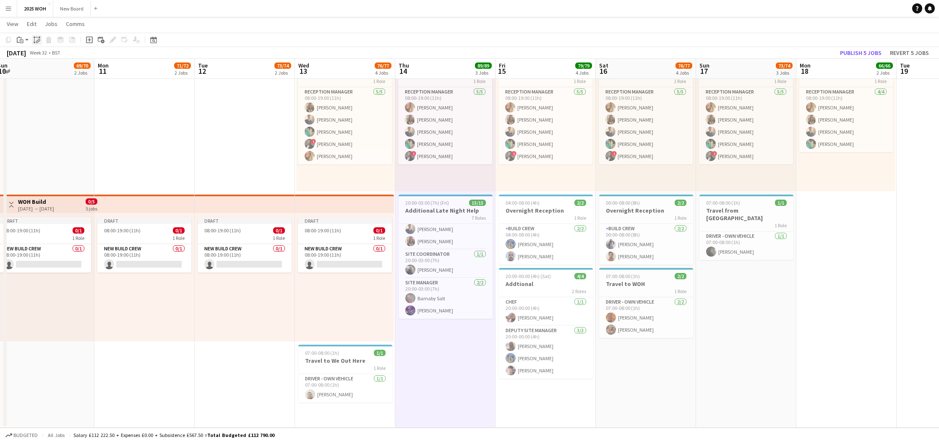
click at [39, 41] on icon "Paste linked Job" at bounding box center [37, 40] width 7 height 7
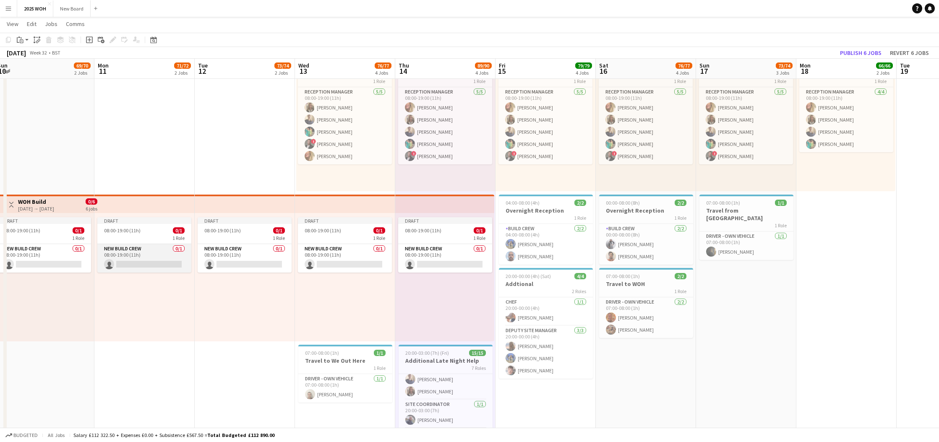
click at [161, 257] on app-card-role "New Build Crew 0/1 08:00-19:00 (11h) single-neutral-actions" at bounding box center [144, 258] width 94 height 29
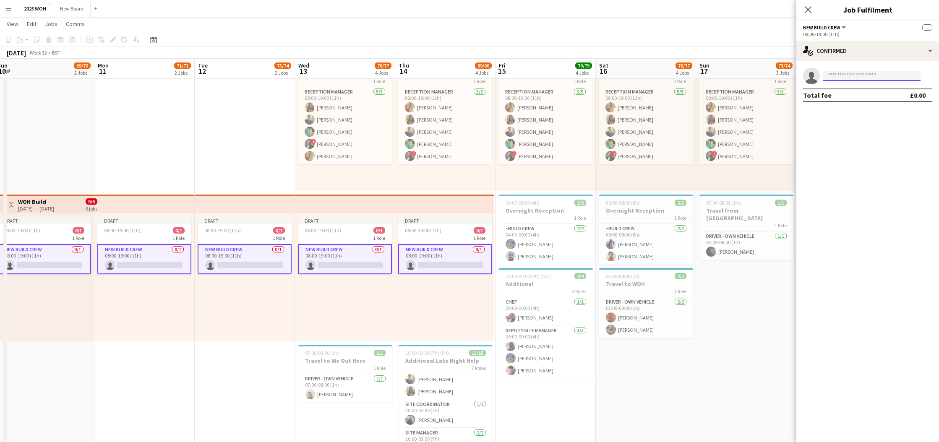
click at [840, 78] on input at bounding box center [871, 76] width 97 height 10
type input "*****"
click at [848, 98] on span "[PHONE_NUMBER]" at bounding box center [872, 101] width 84 height 7
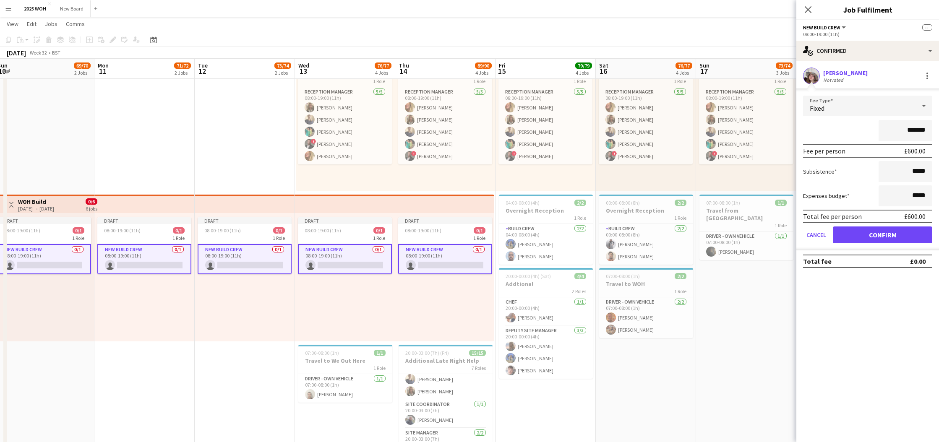
click at [879, 236] on button "Confirm" at bounding box center [882, 235] width 99 height 17
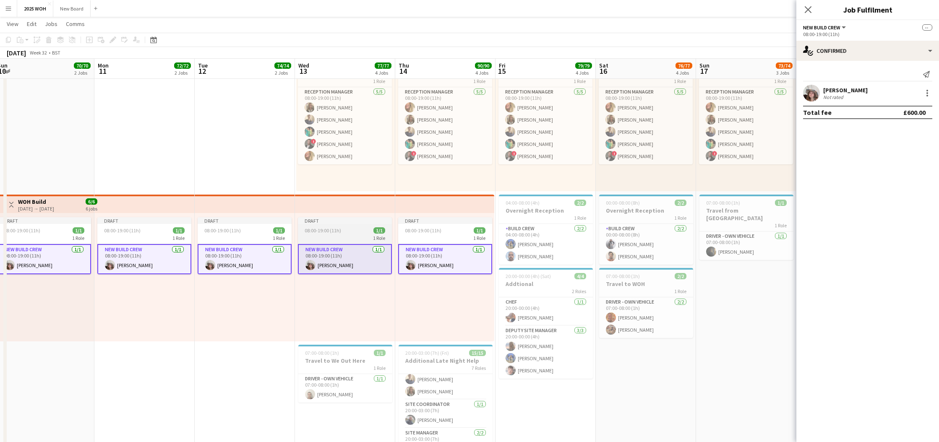
click at [319, 224] on div "Draft" at bounding box center [345, 220] width 94 height 7
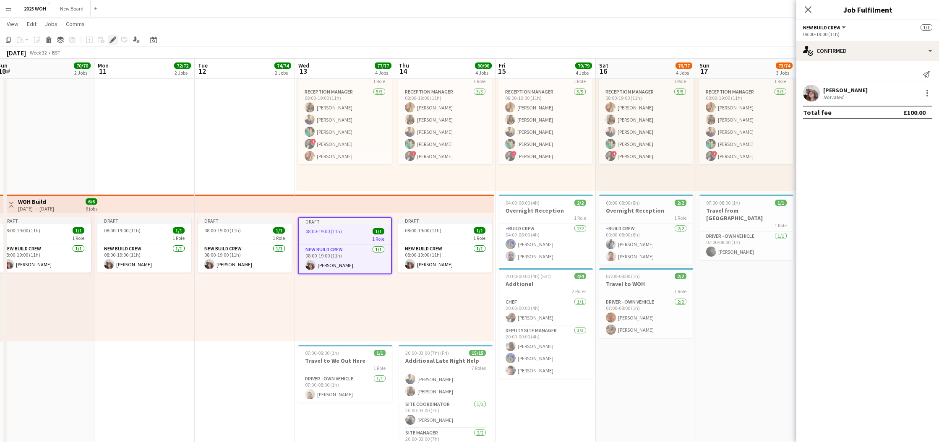
click at [111, 39] on icon "Edit" at bounding box center [113, 40] width 7 height 7
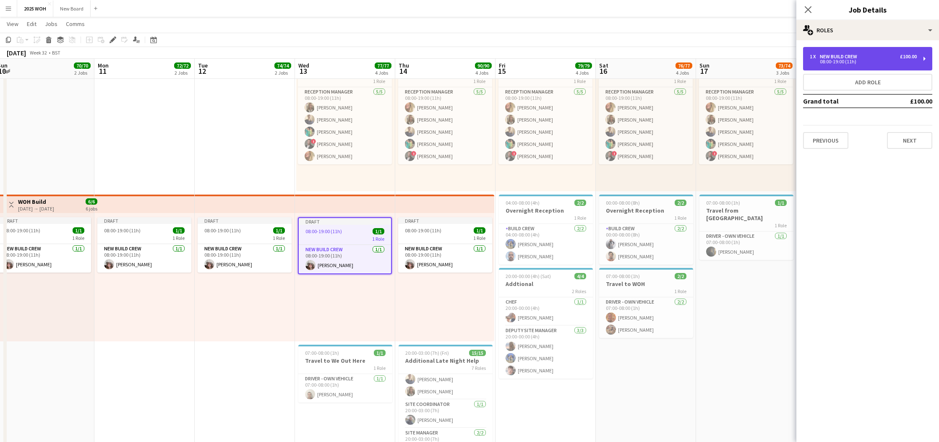
click at [893, 65] on div "1 x New Build Crew £100.00 08:00-19:00 (11h)" at bounding box center [867, 58] width 129 height 23
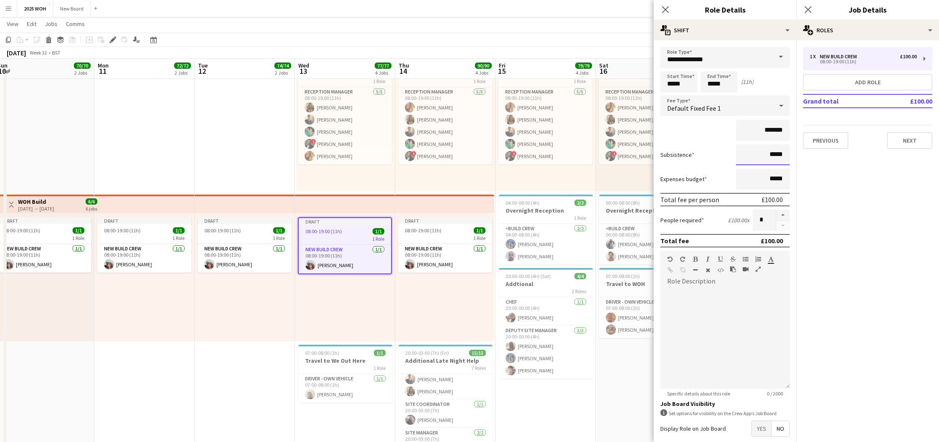
drag, startPoint x: 764, startPoint y: 148, endPoint x: 788, endPoint y: 152, distance: 24.6
click at [788, 152] on input "*****" at bounding box center [763, 154] width 54 height 21
type input "***"
drag, startPoint x: 897, startPoint y: 206, endPoint x: 888, endPoint y: 202, distance: 9.8
click at [897, 206] on mat-expansion-panel "pencil3 General details 1 x New Build Crew £100.00 08:00-19:00 (11h) Add role G…" at bounding box center [867, 241] width 143 height 402
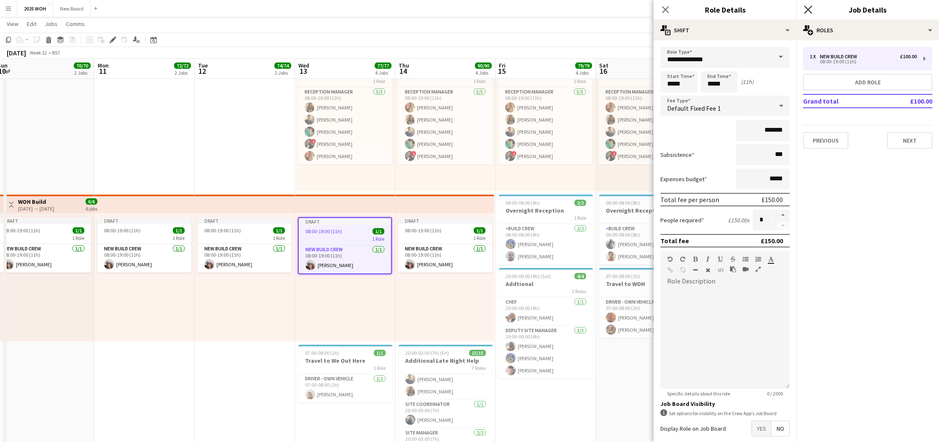
click at [806, 8] on icon "Close pop-in" at bounding box center [808, 9] width 8 height 8
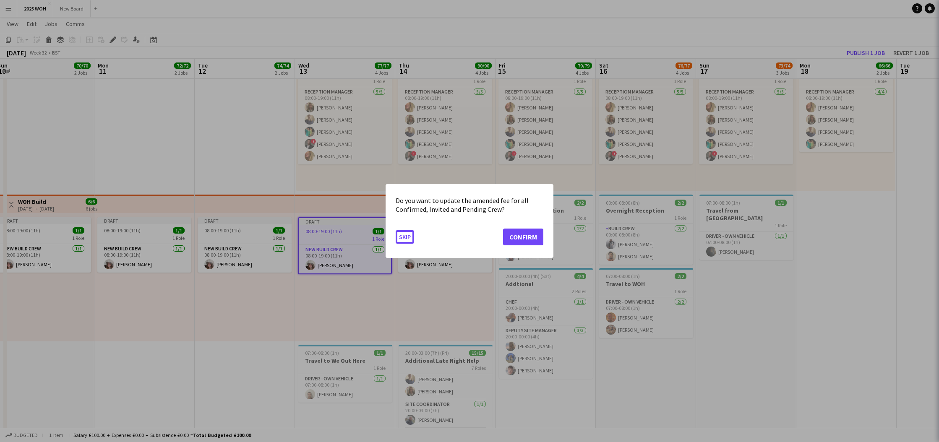
scroll to position [0, 0]
click at [533, 235] on button "Confirm" at bounding box center [523, 237] width 40 height 17
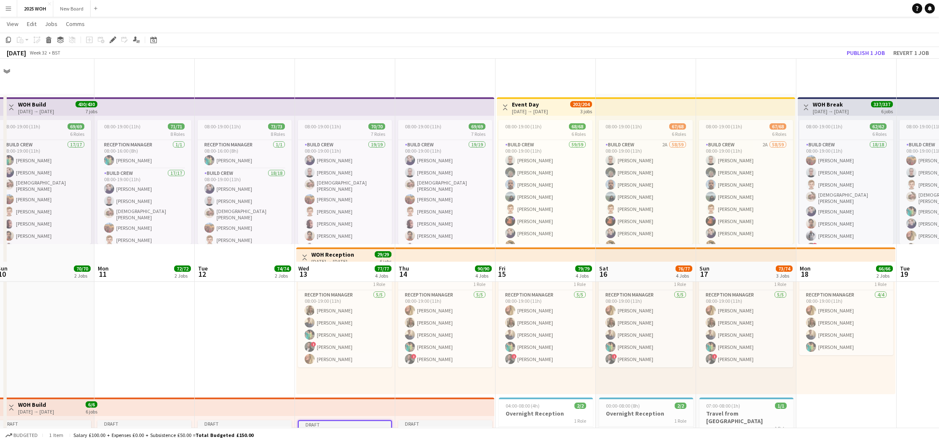
scroll to position [203, 0]
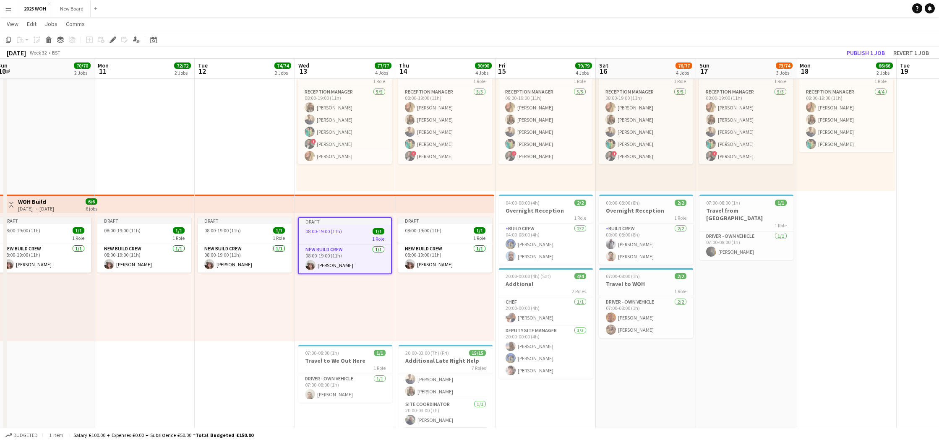
click at [428, 294] on div "Draft 08:00-19:00 (11h) 1/1 1 Role New Build Crew [DATE] 08:00-19:00 (11h) [PER…" at bounding box center [444, 277] width 99 height 128
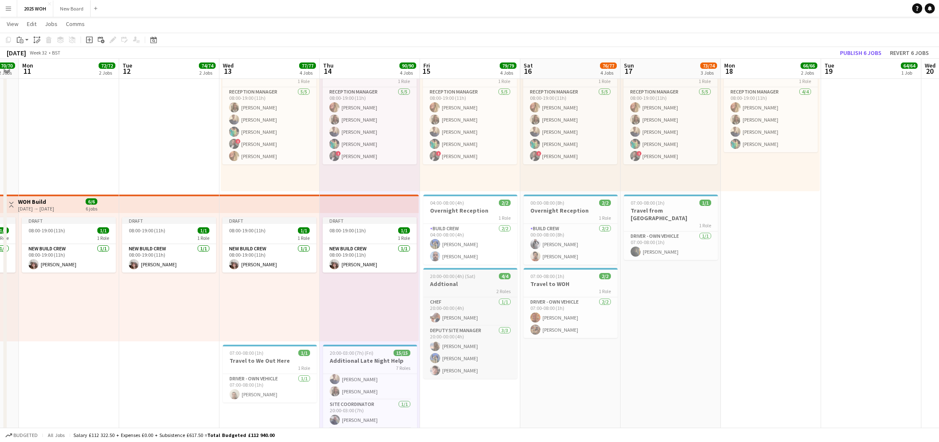
scroll to position [0, 280]
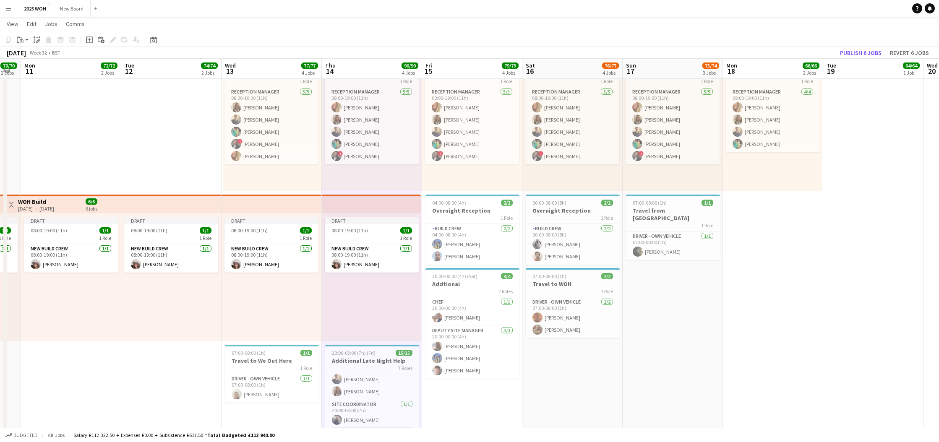
click at [574, 368] on app-date-cell "08:00-19:00 (11h) 67/68 6 Roles Build Crew 2A 58/59 08:00-19:00 (11h) [PERSON_N…" at bounding box center [572, 188] width 100 height 595
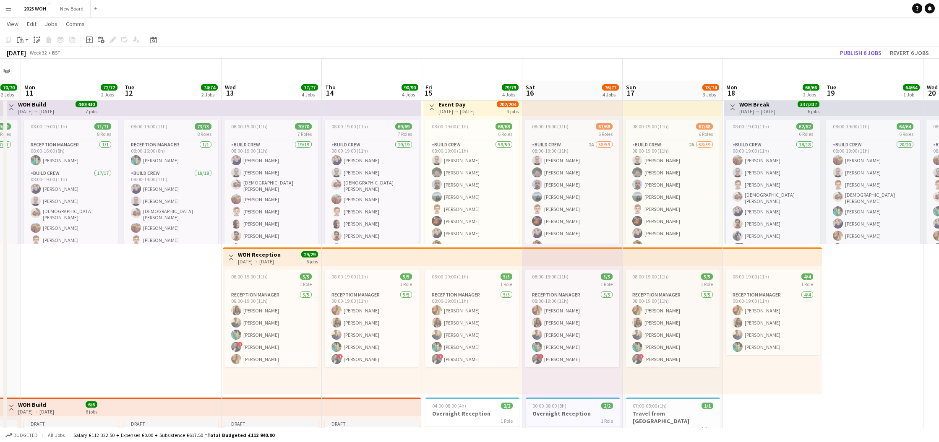
scroll to position [141, 0]
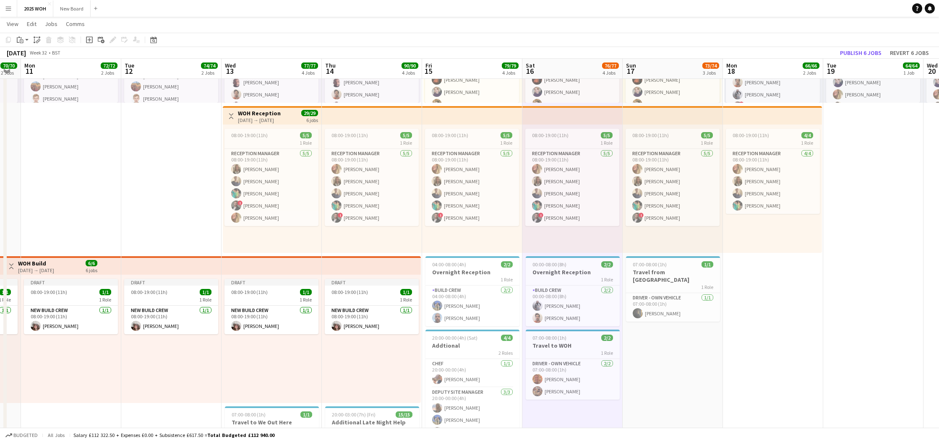
click at [765, 292] on app-date-cell "Toggle View WOH Break [DATE] → [DATE] 337/337 6 jobs 08:00-19:00 (11h) 62/62 6 …" at bounding box center [773, 250] width 100 height 595
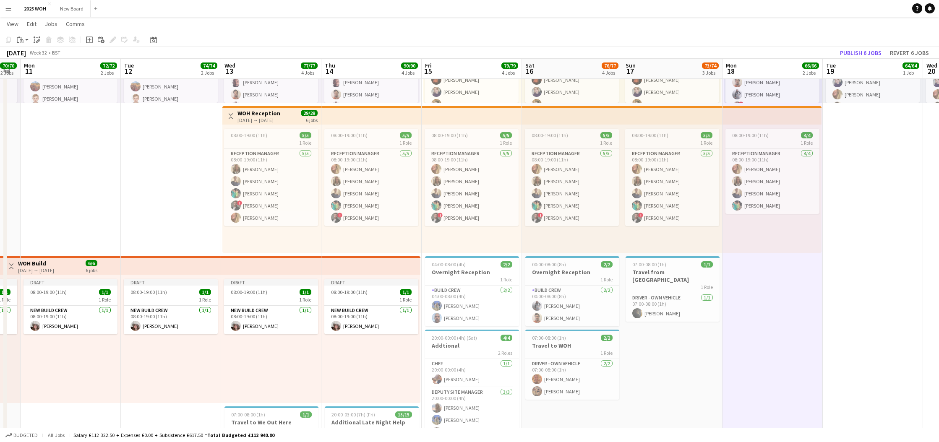
click at [91, 40] on icon at bounding box center [89, 40] width 4 height 4
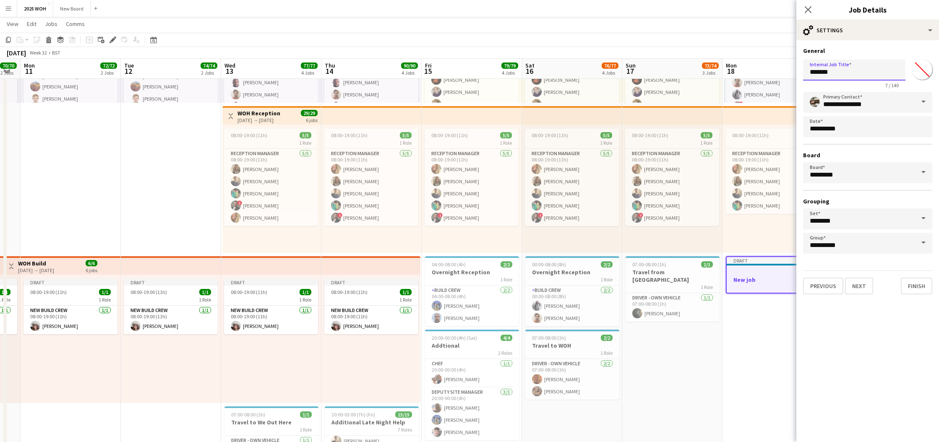
drag, startPoint x: 845, startPoint y: 73, endPoint x: 783, endPoint y: 69, distance: 62.3
click at [783, 69] on body "Menu Boards Boards Boards All jobs Status Workforce Workforce My Workforce Recr…" at bounding box center [469, 210] width 939 height 703
type input "*********"
click at [859, 283] on button "Next" at bounding box center [859, 286] width 28 height 17
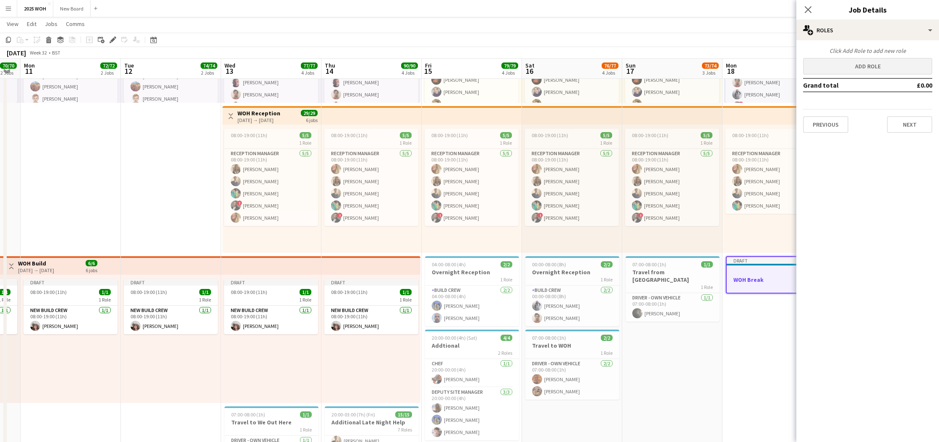
click at [831, 63] on button "Add role" at bounding box center [867, 66] width 129 height 17
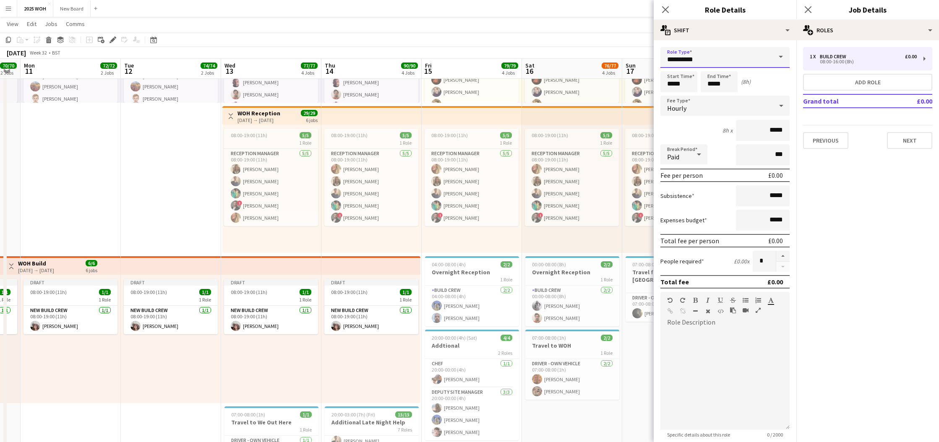
click at [715, 60] on input "**********" at bounding box center [724, 57] width 129 height 21
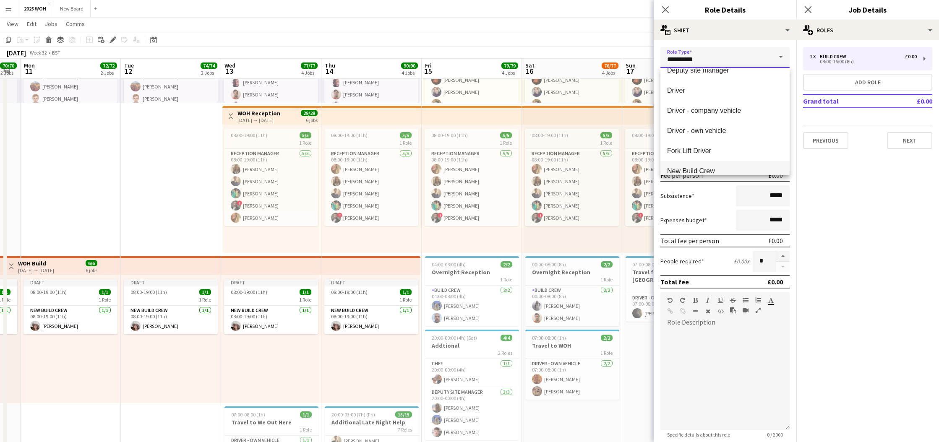
scroll to position [122, 0]
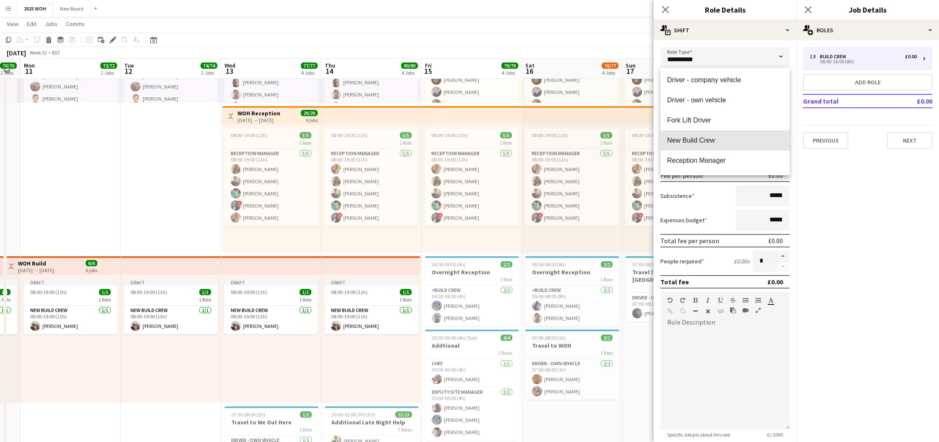
drag, startPoint x: 735, startPoint y: 140, endPoint x: 729, endPoint y: 136, distance: 7.1
click at [735, 140] on span "New Build Crew" at bounding box center [725, 140] width 116 height 8
type input "**********"
type input "*******"
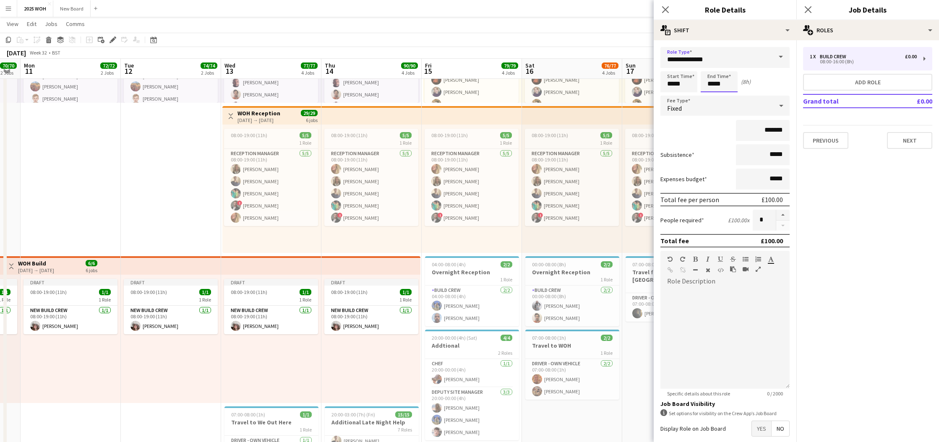
click at [711, 74] on input "*****" at bounding box center [719, 81] width 37 height 21
click at [709, 68] on div at bounding box center [710, 67] width 17 height 8
type input "*****"
click at [710, 67] on div at bounding box center [710, 67] width 17 height 8
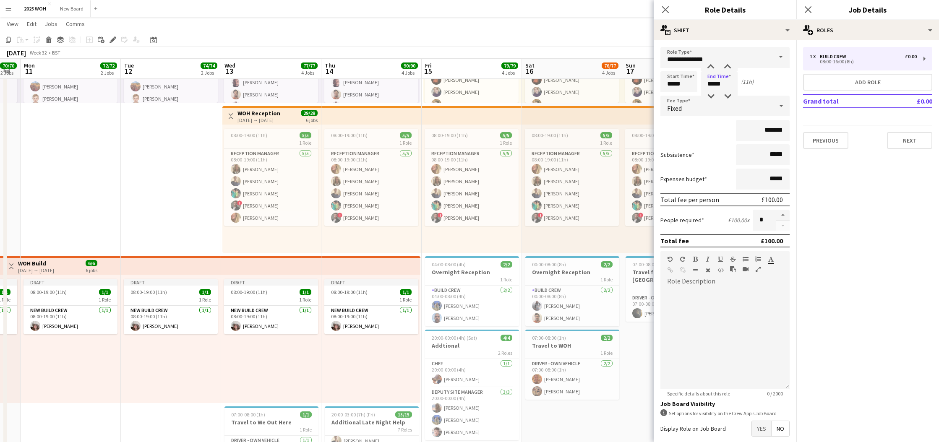
click at [704, 105] on div "Fixed" at bounding box center [716, 106] width 112 height 20
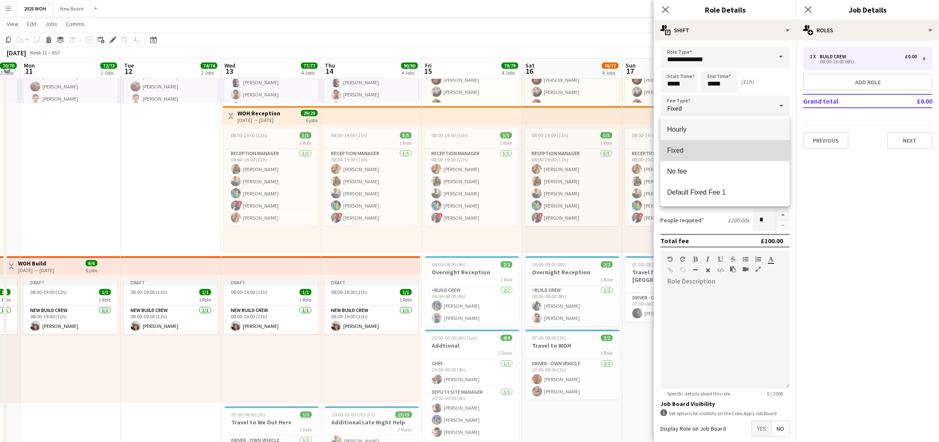
drag, startPoint x: 707, startPoint y: 149, endPoint x: 756, endPoint y: 131, distance: 52.4
click at [709, 149] on span "Fixed" at bounding box center [725, 150] width 116 height 8
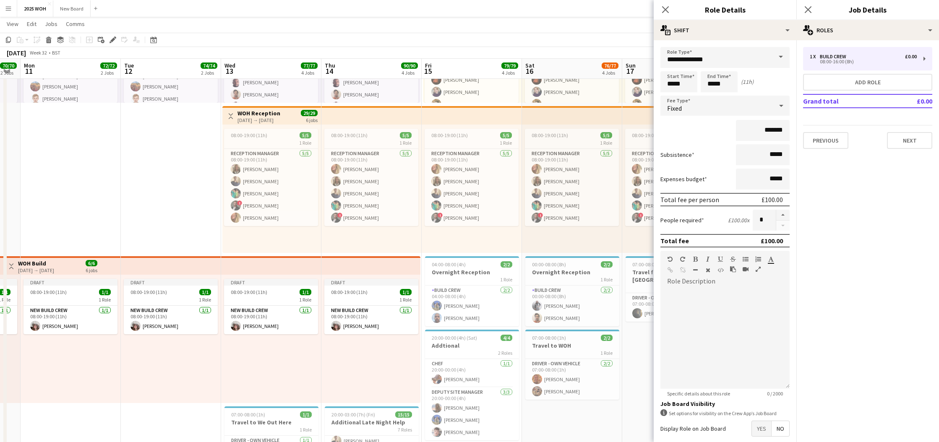
drag, startPoint x: 833, startPoint y: 164, endPoint x: 829, endPoint y: 113, distance: 51.4
click at [833, 164] on mat-expansion-panel "pencil3 General details 1 x Build Crew £0.00 08:00-16:00 (8h) Add role Grand to…" at bounding box center [867, 241] width 143 height 402
click at [811, 9] on icon "Close pop-in" at bounding box center [808, 9] width 7 height 7
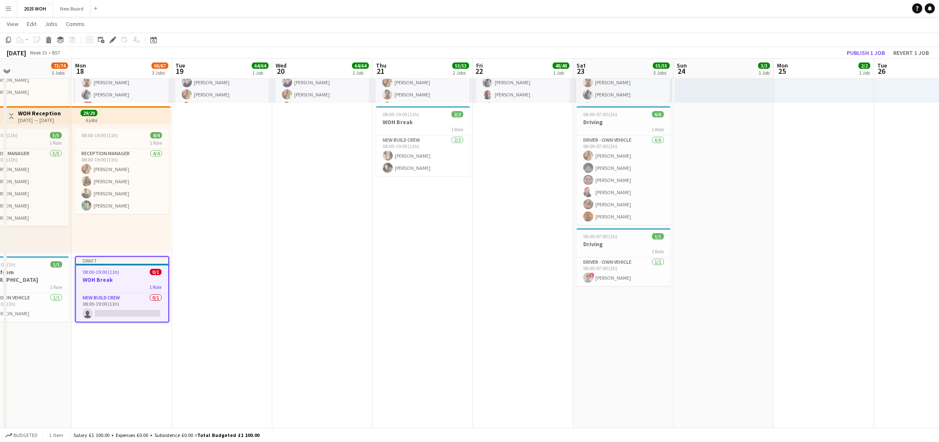
scroll to position [0, 231]
click at [10, 39] on icon "Copy" at bounding box center [8, 40] width 7 height 7
click at [198, 195] on app-date-cell "08:00-19:00 (11h) 64/64 6 Roles Build Crew 20/20 08:00-19:00 (11h) [PERSON_NAME…" at bounding box center [220, 250] width 100 height 595
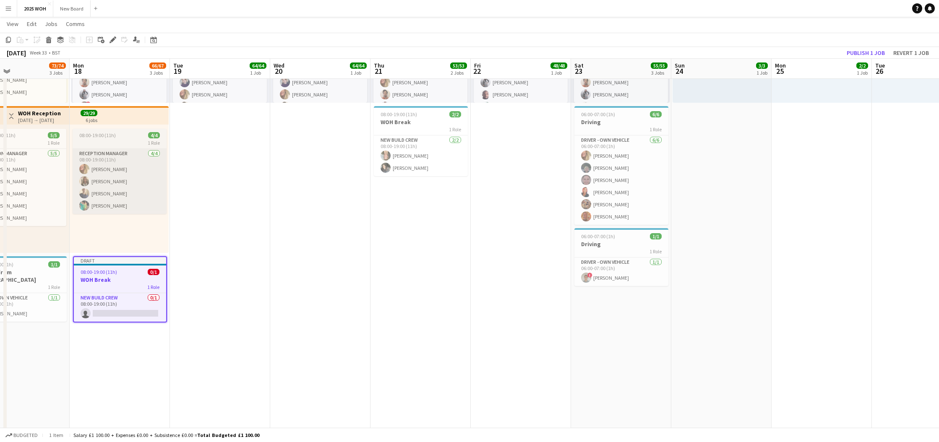
scroll to position [0, 232]
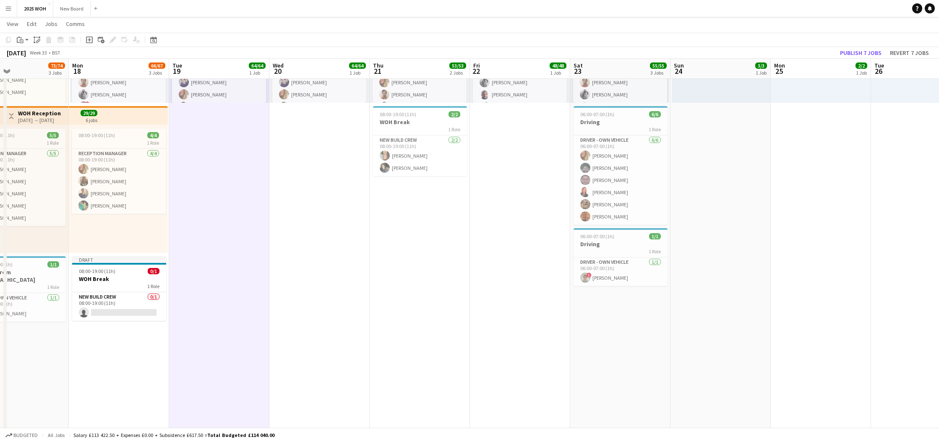
drag, startPoint x: 37, startPoint y: 38, endPoint x: 52, endPoint y: 46, distance: 17.1
click at [37, 38] on icon "Paste linked Job" at bounding box center [37, 40] width 7 height 7
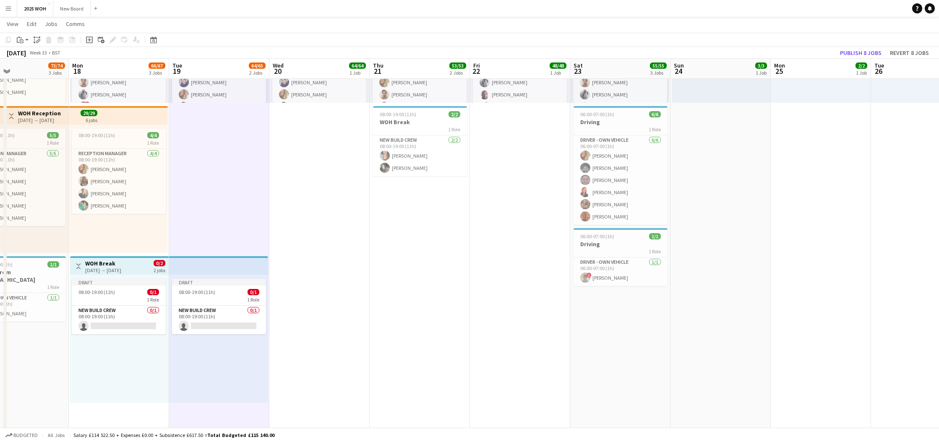
drag, startPoint x: 306, startPoint y: 164, endPoint x: 229, endPoint y: 130, distance: 84.3
click at [306, 163] on app-date-cell "08:00-19:00 (11h) 64/64 6 Roles Build Crew 20/20 08:00-19:00 (11h) [PERSON_NAME…" at bounding box center [319, 250] width 100 height 595
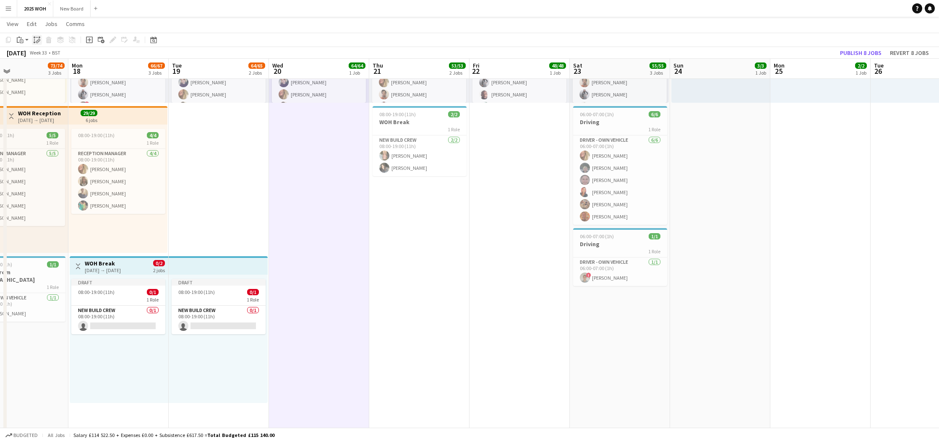
click at [34, 40] on icon at bounding box center [34, 40] width 0 height 3
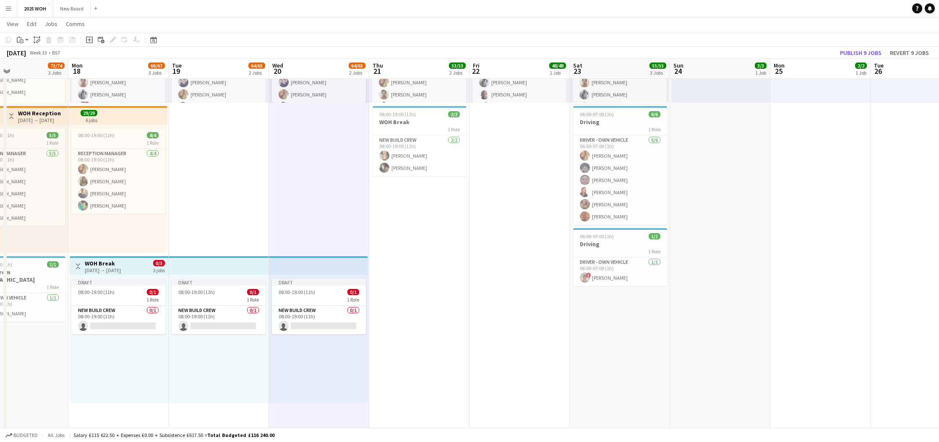
click at [427, 237] on app-date-cell "08:00-19:00 (11h) 51/51 6 Roles Build Crew 15/15 08:00-19:00 (11h) [PERSON_NAME…" at bounding box center [419, 250] width 100 height 595
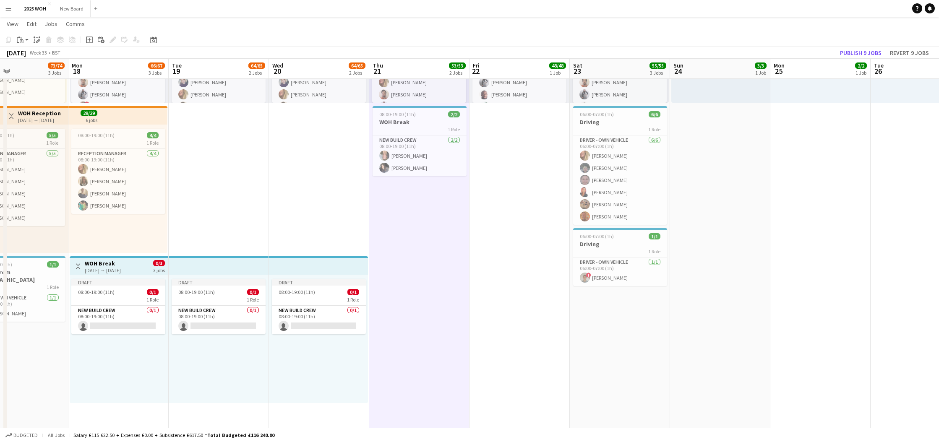
scroll to position [0, 234]
click at [34, 41] on icon at bounding box center [34, 40] width 0 height 3
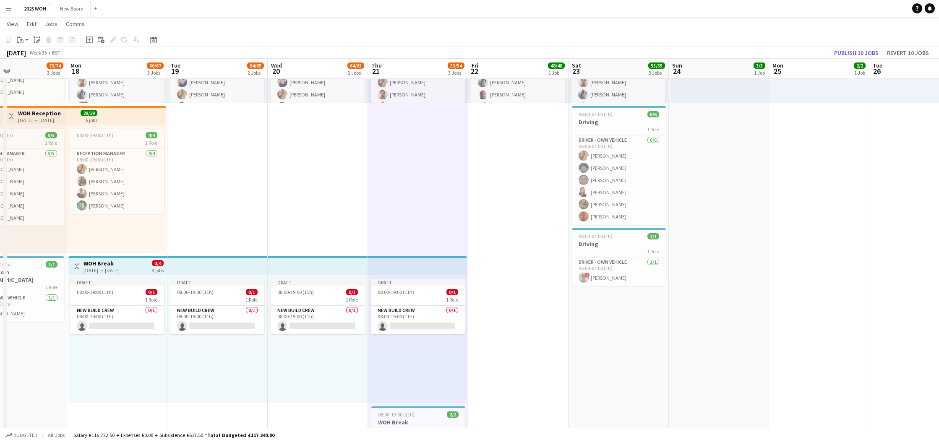
click at [534, 276] on app-date-cell "08:00-19:00 (11h) 48/48 6 Roles Build Crew [DATE] 08:00-19:00 (11h) [PERSON_NAM…" at bounding box center [518, 250] width 100 height 595
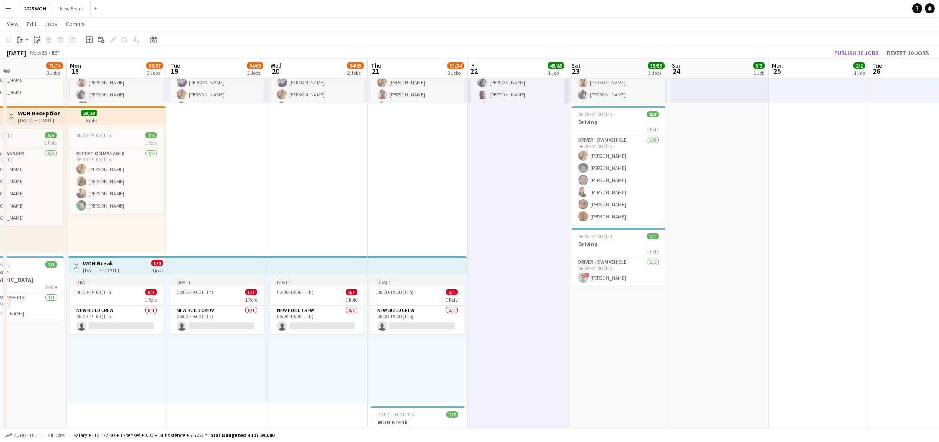
click at [38, 39] on icon "Paste linked Job" at bounding box center [37, 40] width 7 height 7
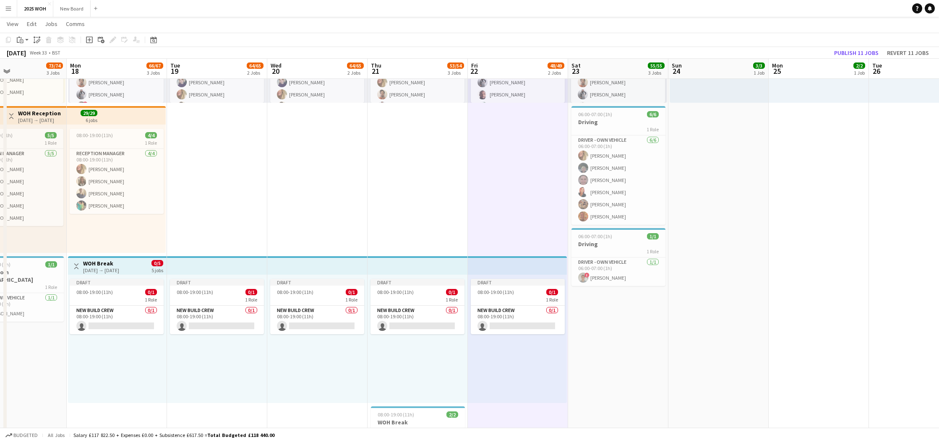
click at [618, 312] on app-date-cell "08:00-19:00 (11h) 48/48 6 Roles Build Crew 13/13 08:00-19:00 (11h) [PERSON_NAME…" at bounding box center [618, 250] width 100 height 595
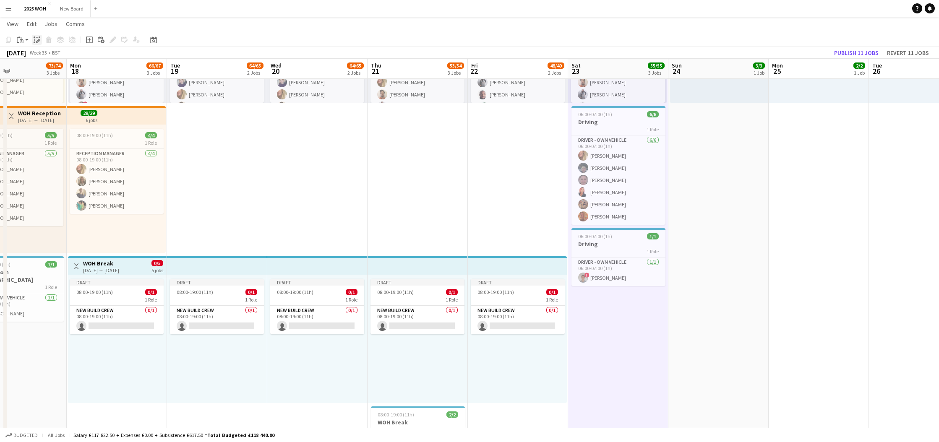
click at [38, 41] on icon "Paste linked Job" at bounding box center [37, 40] width 7 height 7
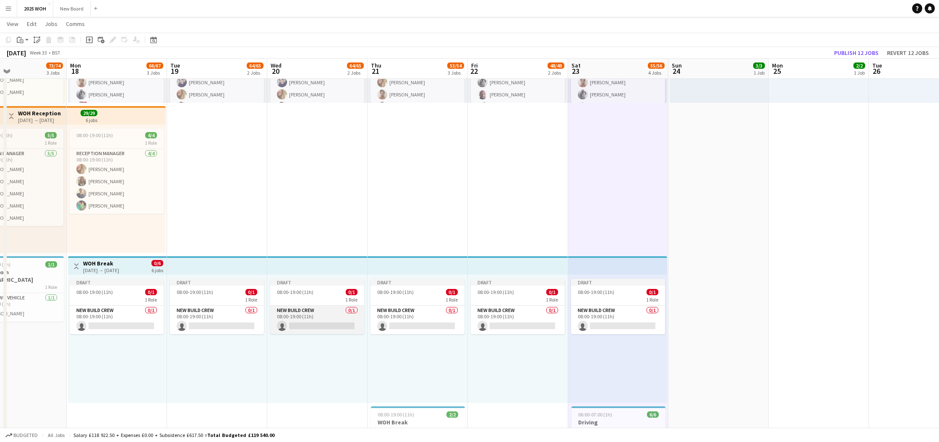
click at [318, 318] on app-card-role "New Build Crew 0/1 08:00-19:00 (11h) single-neutral-actions" at bounding box center [317, 320] width 94 height 29
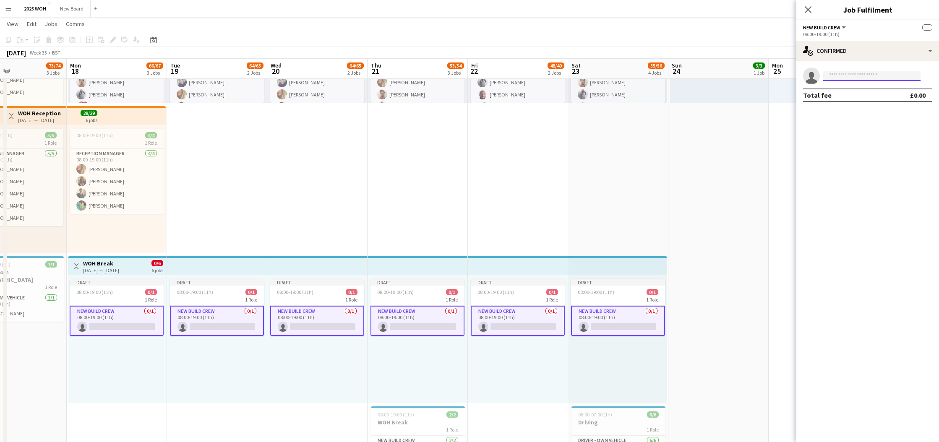
click at [839, 74] on input at bounding box center [871, 76] width 97 height 10
type input "*****"
click at [844, 91] on span "[PERSON_NAME]" at bounding box center [854, 87] width 48 height 7
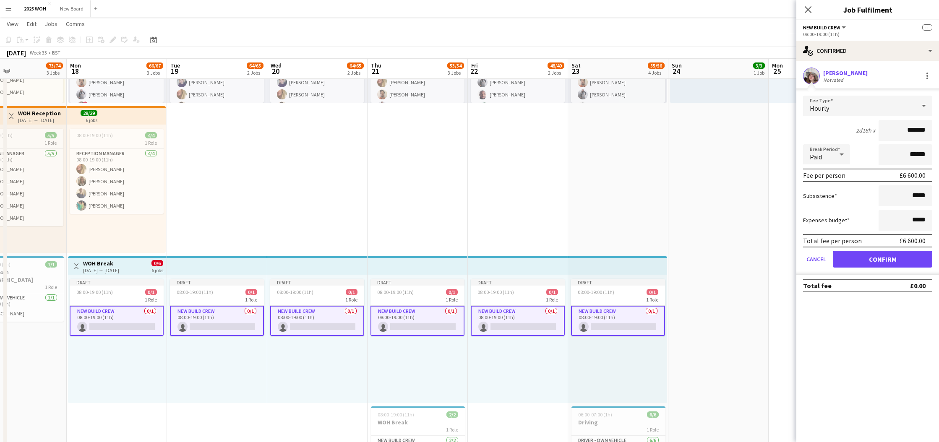
click at [868, 261] on button "Confirm" at bounding box center [882, 259] width 99 height 17
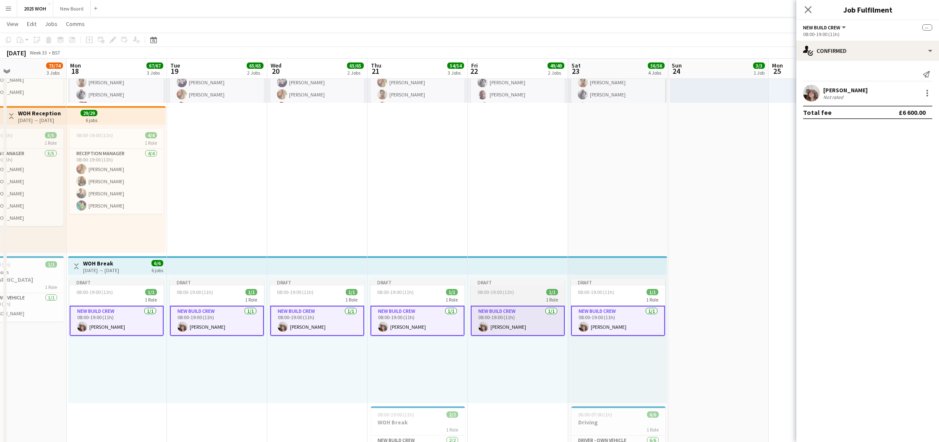
click at [485, 294] on span "08:00-19:00 (11h)" at bounding box center [495, 292] width 37 height 6
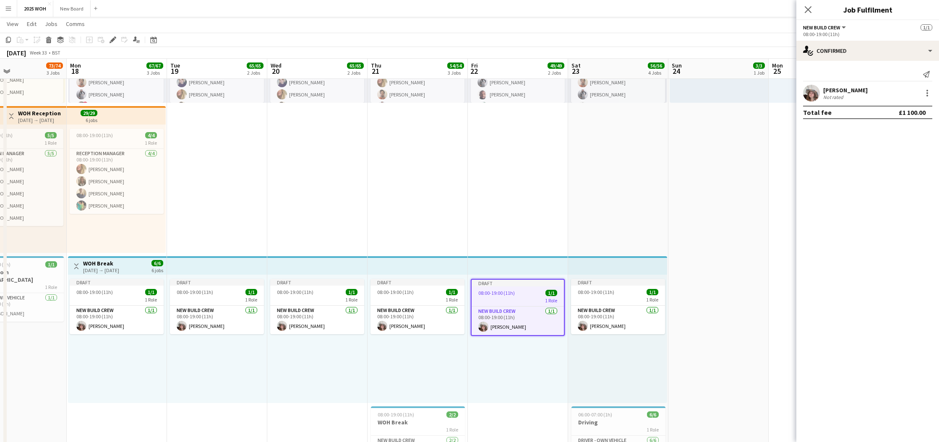
click at [593, 276] on div "Draft 08:00-19:00 (11h) 1/1 1 Role New Build Crew [DATE] 08:00-19:00 (11h) [PER…" at bounding box center [617, 339] width 99 height 128
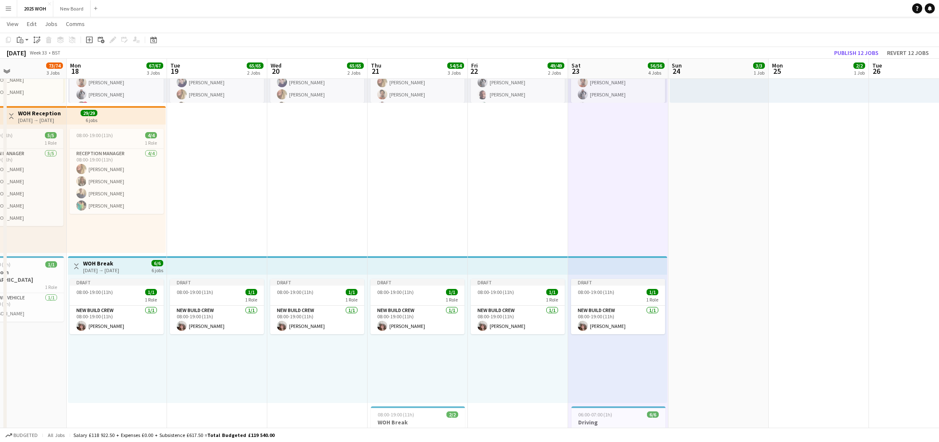
click at [591, 263] on app-top-bar at bounding box center [617, 265] width 99 height 18
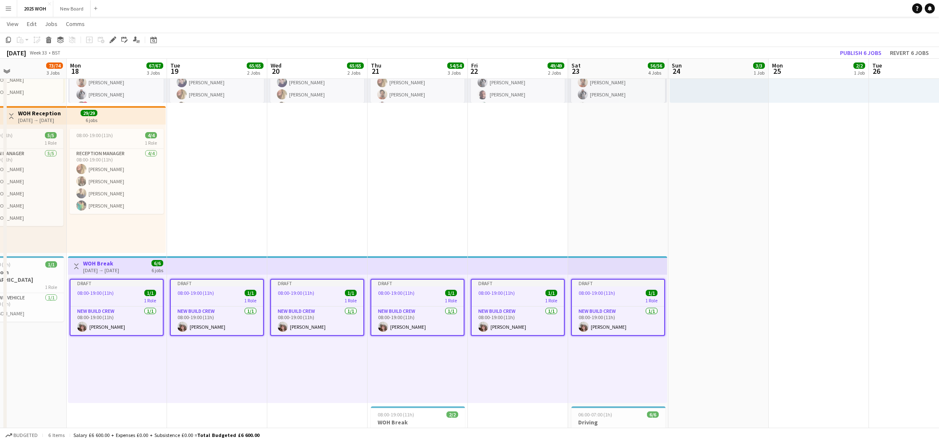
drag, startPoint x: 110, startPoint y: 42, endPoint x: 180, endPoint y: 65, distance: 73.8
click at [110, 42] on icon at bounding box center [111, 42] width 2 height 2
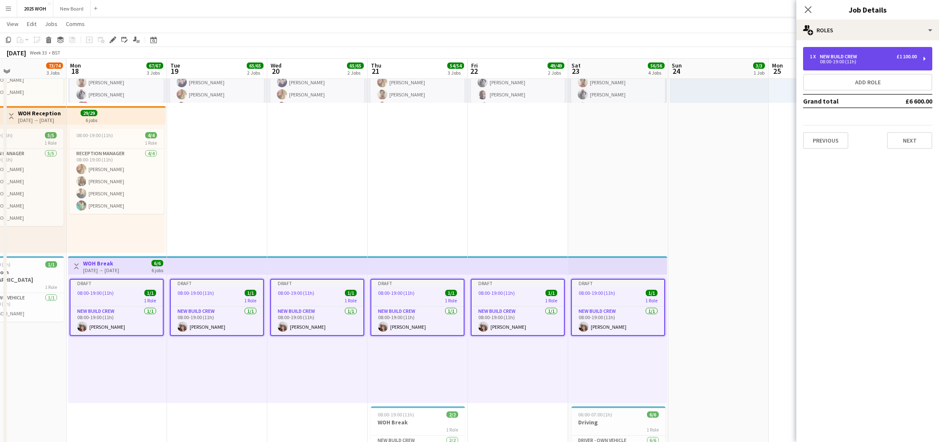
drag, startPoint x: 844, startPoint y: 54, endPoint x: 835, endPoint y: 70, distance: 18.2
click at [844, 54] on div "New Build Crew" at bounding box center [840, 57] width 41 height 6
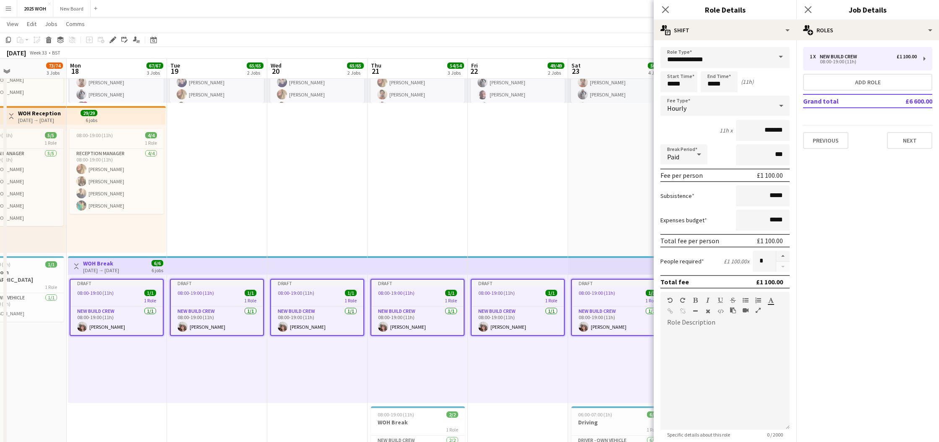
click at [705, 105] on div "Hourly" at bounding box center [716, 106] width 112 height 20
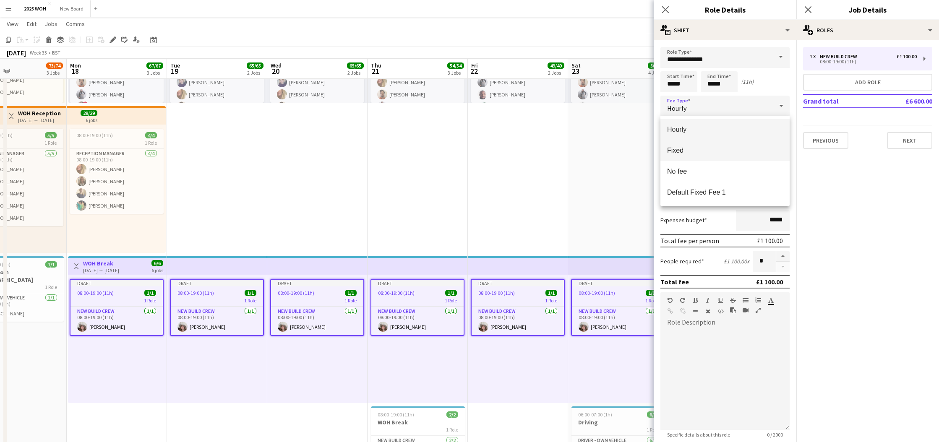
click at [712, 152] on span "Fixed" at bounding box center [725, 150] width 116 height 8
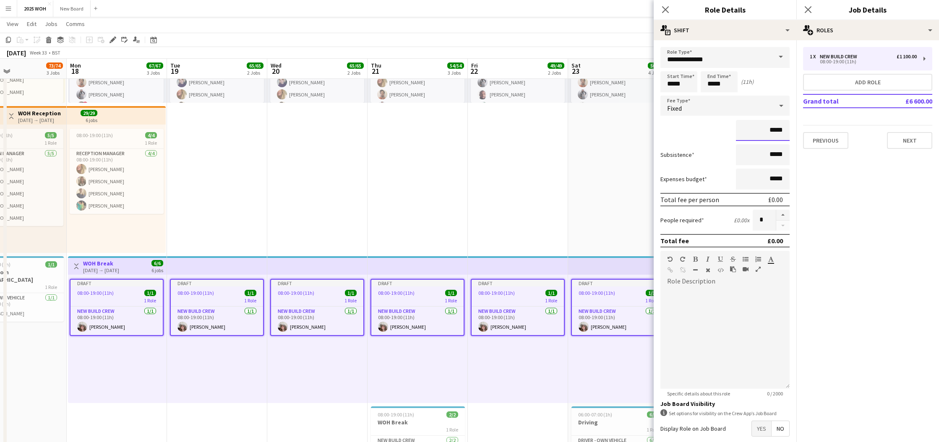
drag, startPoint x: 784, startPoint y: 129, endPoint x: 734, endPoint y: 129, distance: 49.9
click at [734, 129] on div "*****" at bounding box center [724, 130] width 129 height 21
type input "****"
click at [596, 172] on app-date-cell "08:00-19:00 (11h) 48/48 6 Roles Build Crew 13/13 08:00-19:00 (11h) [PERSON_NAME…" at bounding box center [618, 279] width 100 height 652
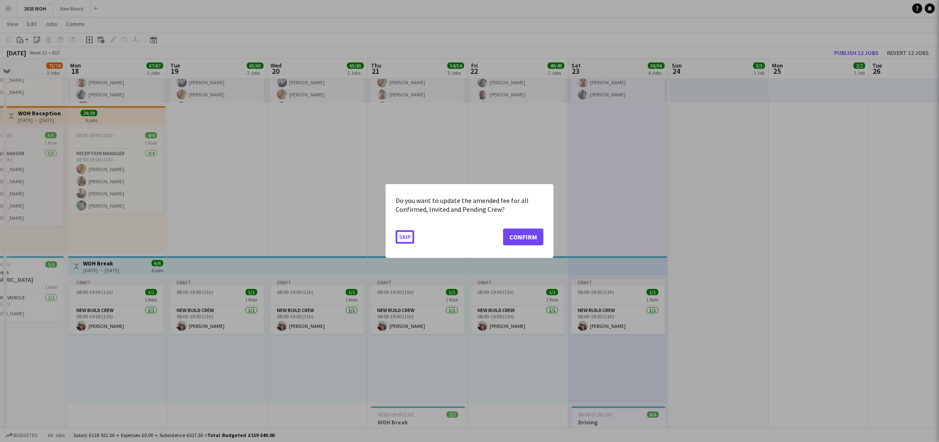
scroll to position [0, 0]
click at [523, 232] on button "Confirm" at bounding box center [523, 237] width 40 height 17
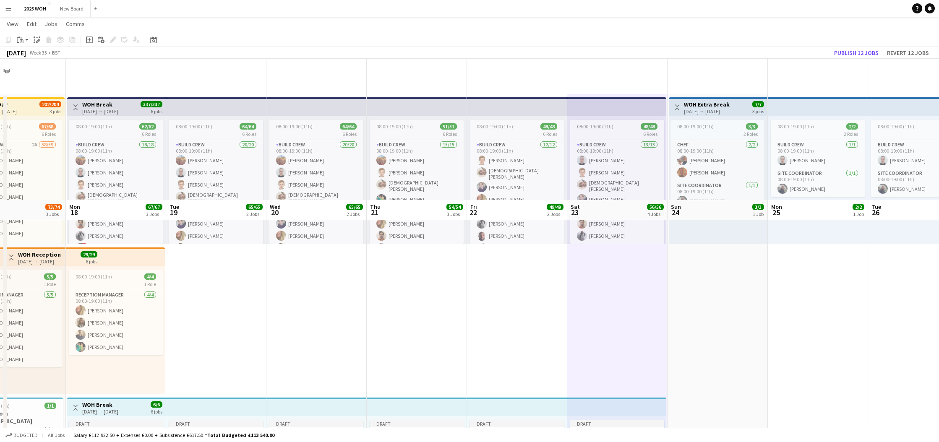
scroll to position [141, 0]
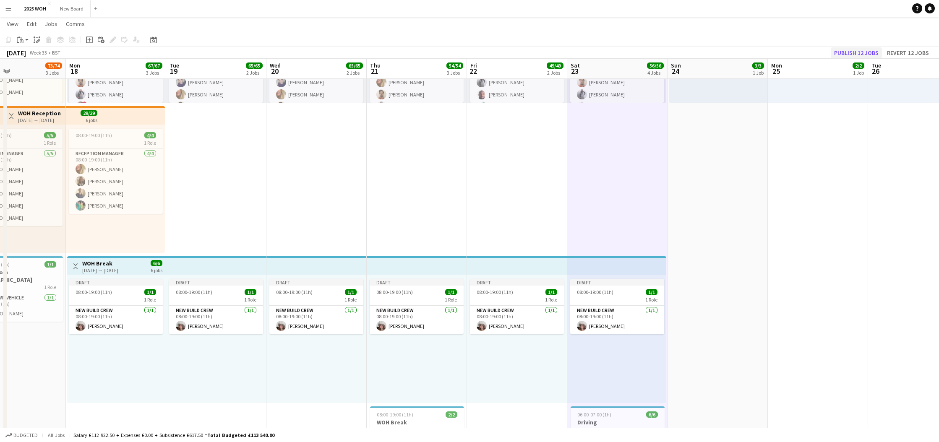
click at [842, 54] on button "Publish 12 jobs" at bounding box center [856, 52] width 51 height 11
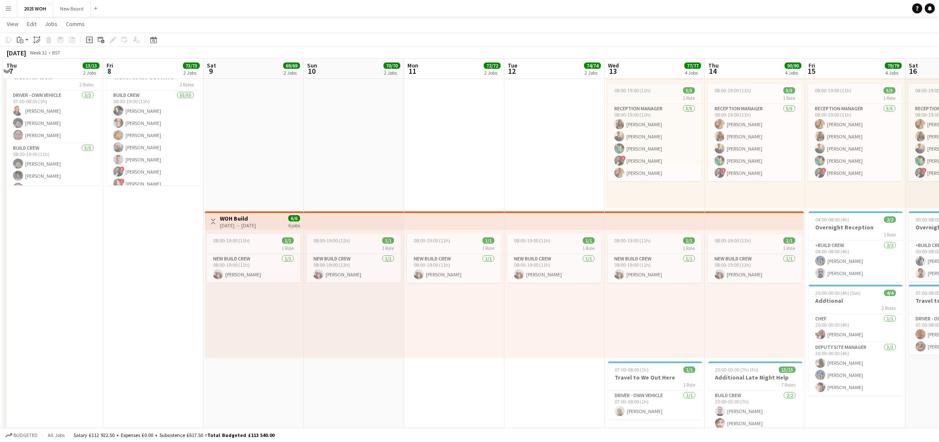
scroll to position [0, 203]
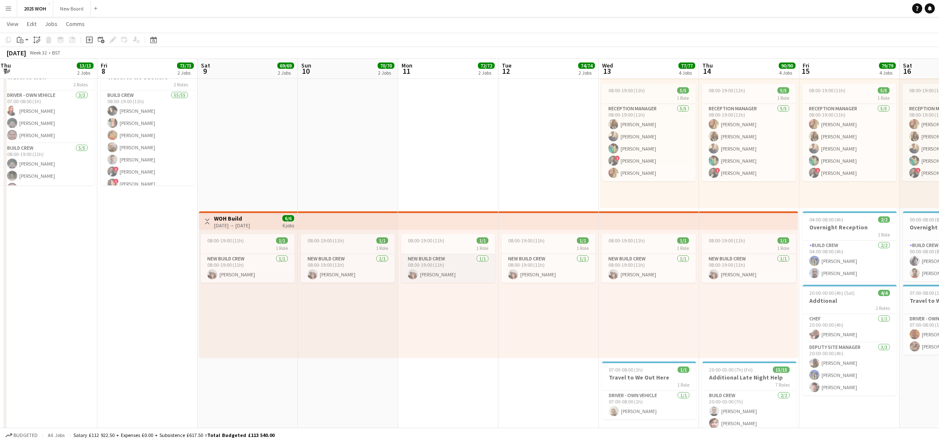
click at [454, 273] on app-card-role "New Build Crew [DATE] 08:00-19:00 (11h) [PERSON_NAME]" at bounding box center [448, 268] width 94 height 29
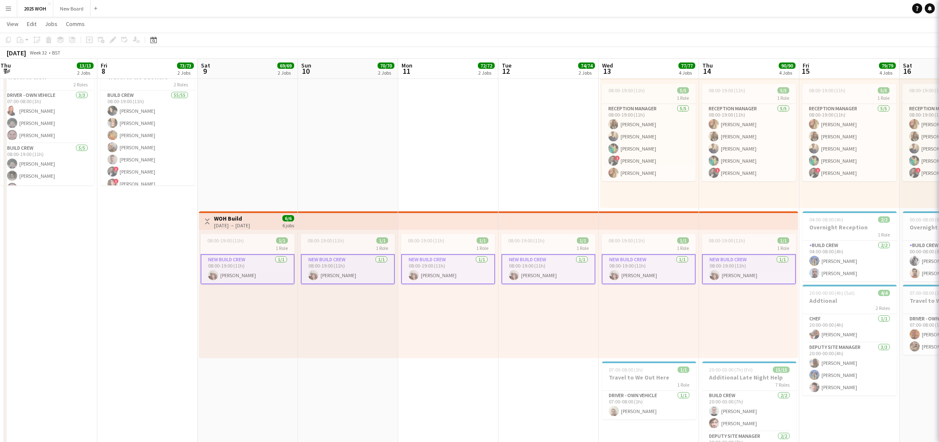
scroll to position [0, 204]
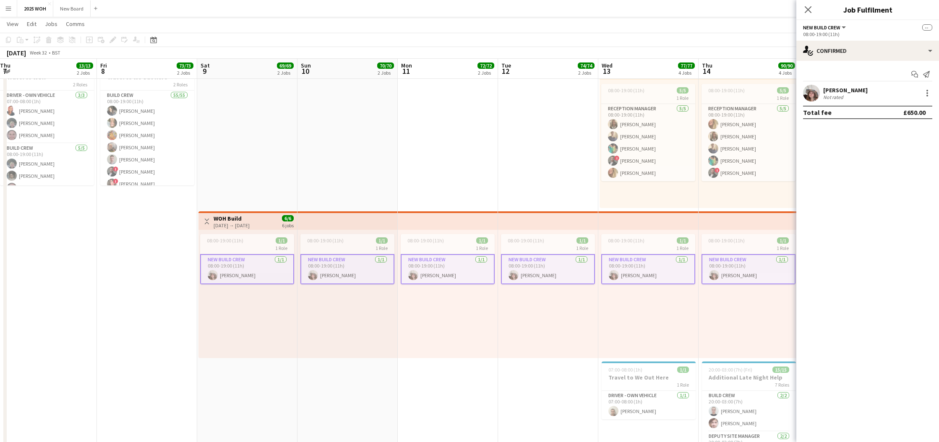
click at [872, 97] on div "[PERSON_NAME] Not rated" at bounding box center [867, 93] width 143 height 17
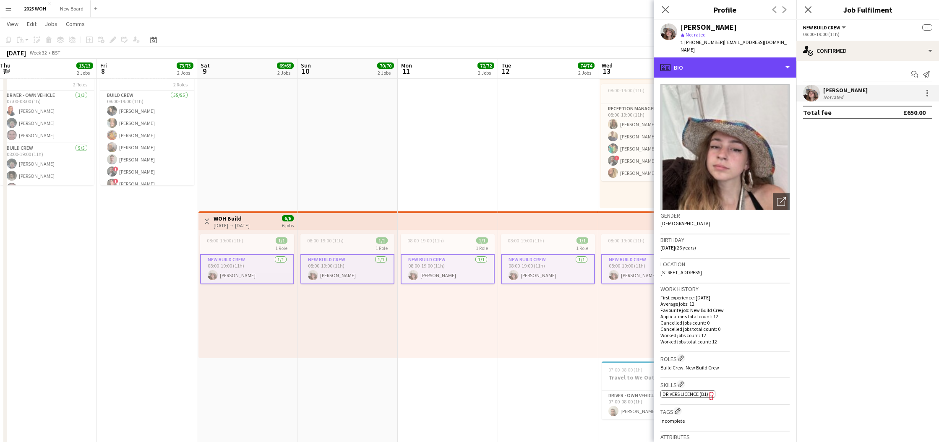
drag, startPoint x: 758, startPoint y: 57, endPoint x: 765, endPoint y: 69, distance: 13.5
click at [758, 57] on div "profile Bio" at bounding box center [725, 67] width 143 height 20
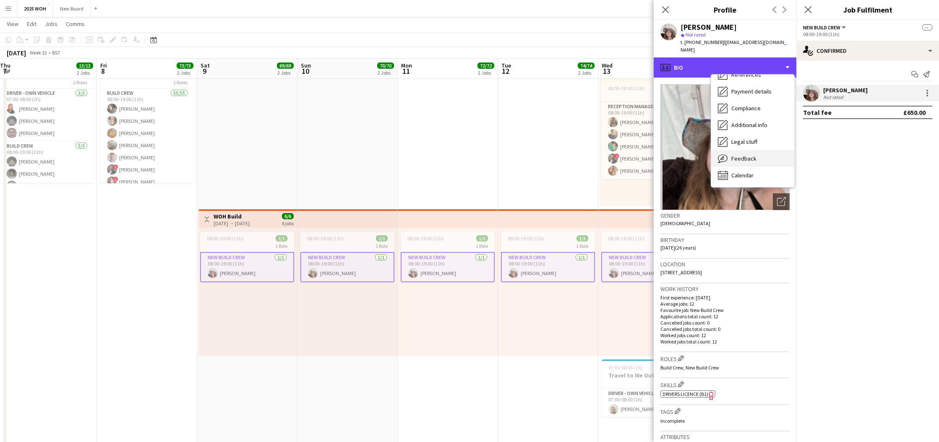
scroll to position [189, 0]
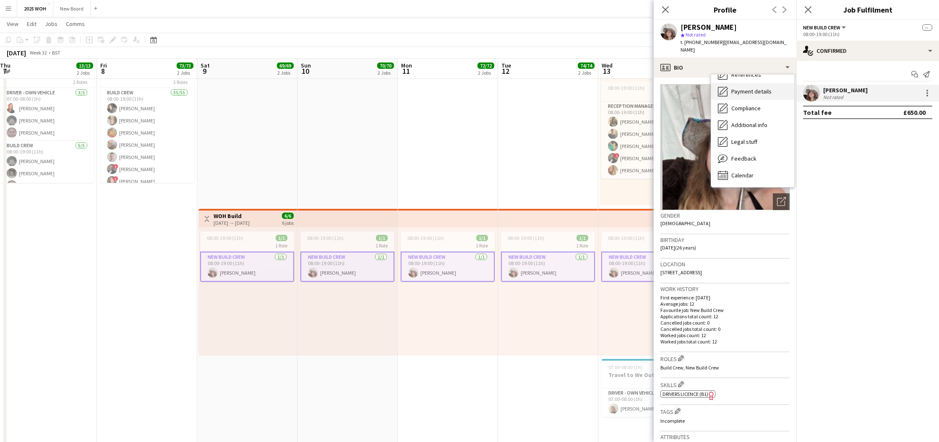
click at [755, 88] on span "Payment details" at bounding box center [751, 92] width 40 height 8
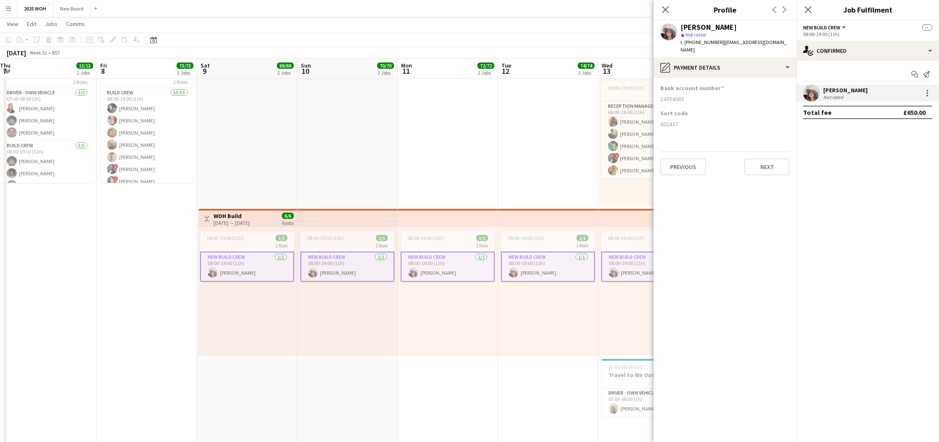
click at [662, 95] on div "14354063" at bounding box center [724, 99] width 129 height 8
drag, startPoint x: 661, startPoint y: 82, endPoint x: 678, endPoint y: 116, distance: 37.9
click at [678, 116] on app-section-data-types "Bank account number [FINANCIAL_ID] Sort code [FINANCIAL_ID] Previous Next" at bounding box center [725, 260] width 143 height 365
copy app-section-data-types "Bank account number [FINANCIAL_ID] Sort code [FINANCIAL_ID]"
click at [805, 9] on icon "Close pop-in" at bounding box center [808, 9] width 7 height 7
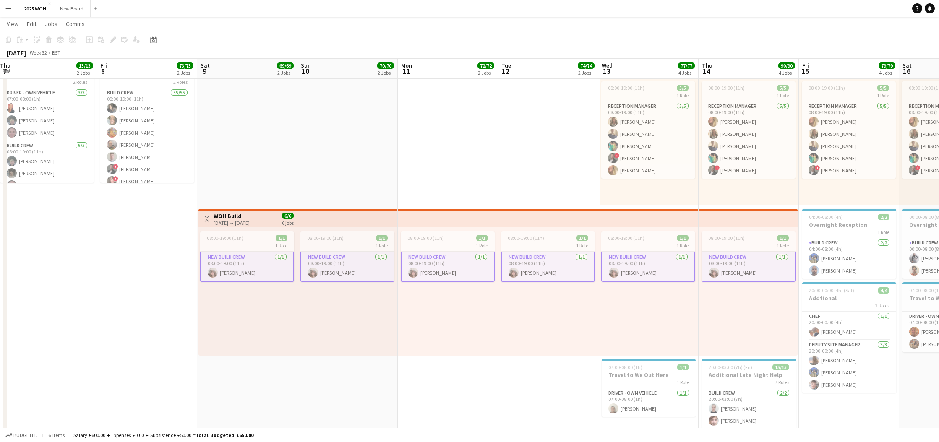
click at [485, 143] on app-date-cell "08:00-19:00 (11h) 71/71 8 Roles Reception Manager [DATE] 08:00-16:00 (8h) [PERS…" at bounding box center [448, 231] width 100 height 652
